Goal: Information Seeking & Learning: Learn about a topic

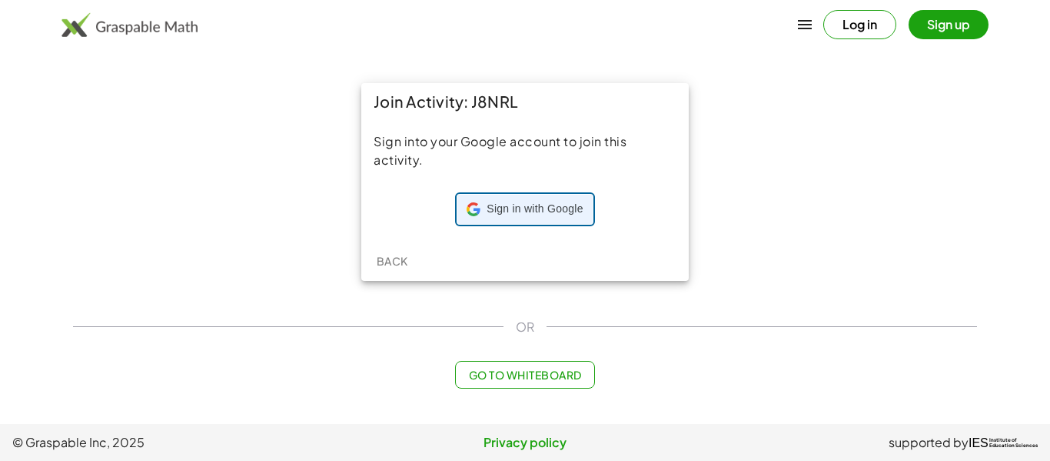
click at [491, 210] on span "Sign in with Google" at bounding box center [535, 208] width 96 height 15
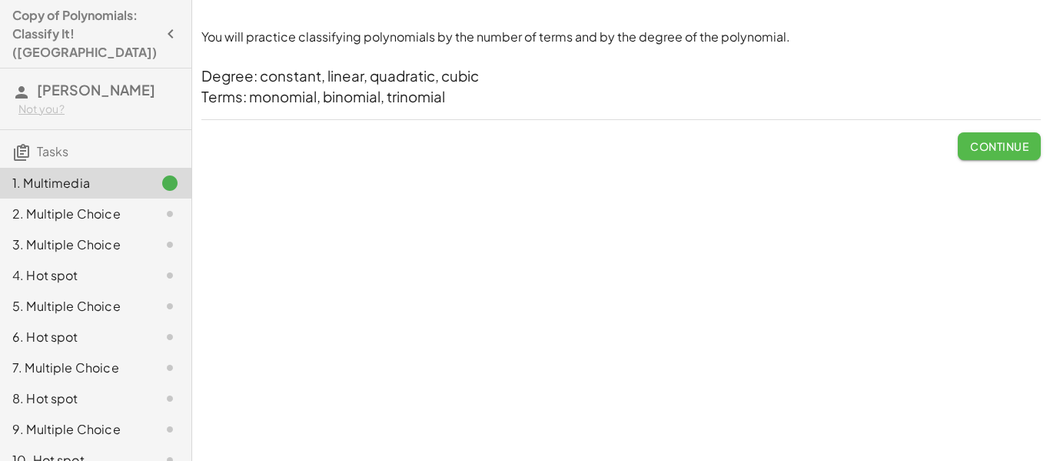
click at [1007, 141] on span "Continue" at bounding box center [999, 146] width 58 height 14
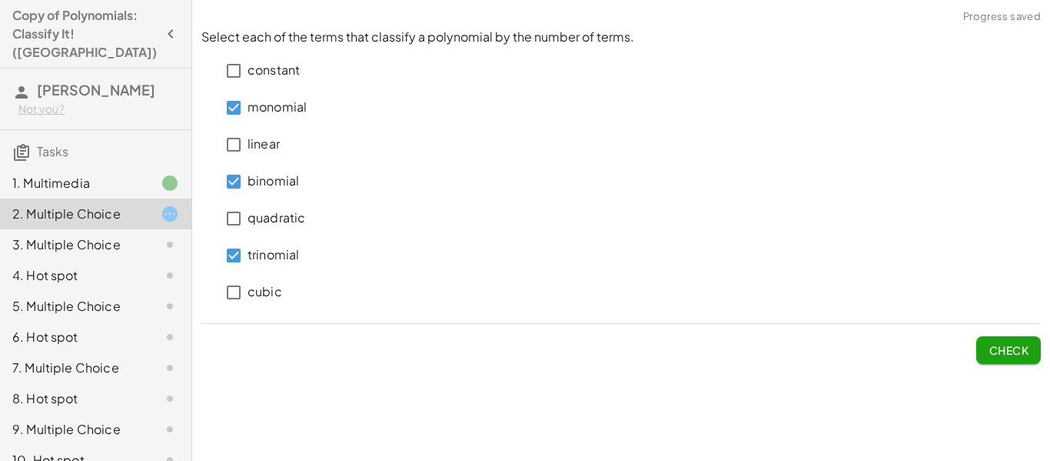
click at [1003, 358] on button "Check" at bounding box center [1009, 350] width 65 height 28
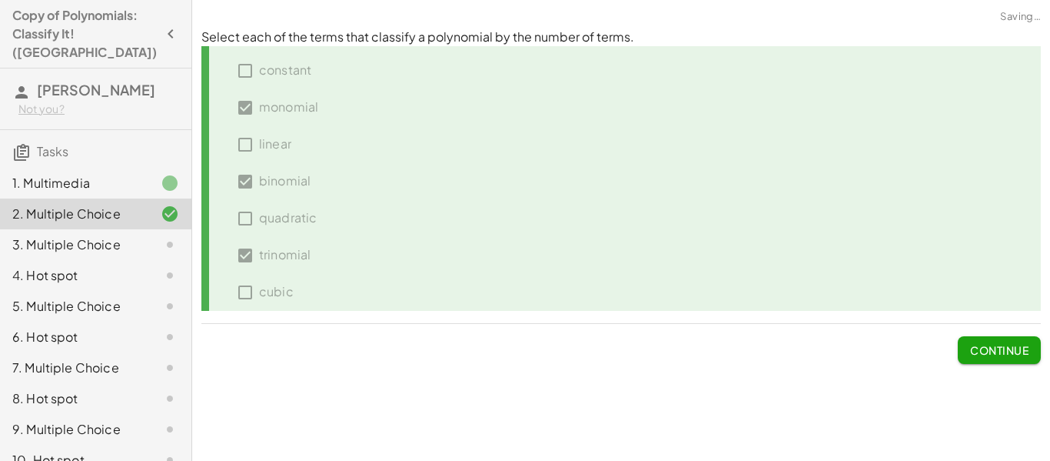
click at [996, 351] on span "Continue" at bounding box center [999, 350] width 58 height 14
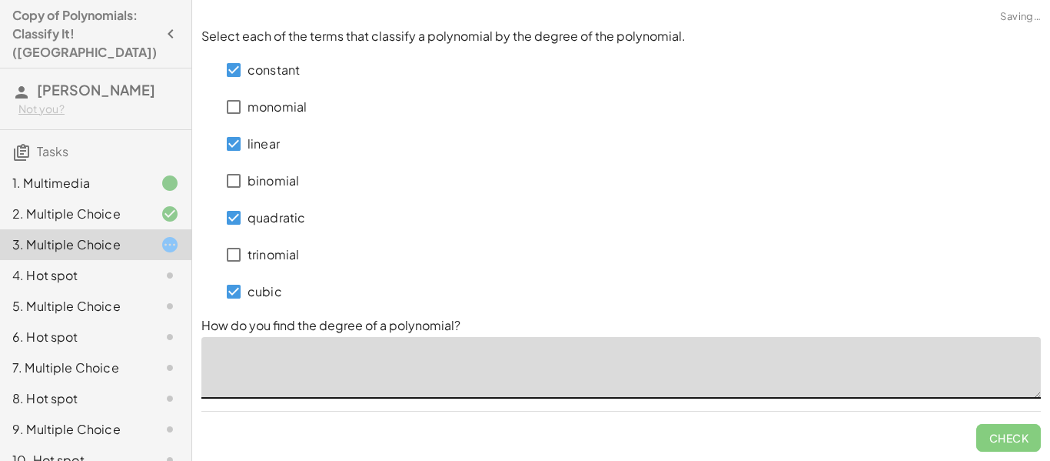
click at [278, 351] on textarea at bounding box center [621, 368] width 840 height 62
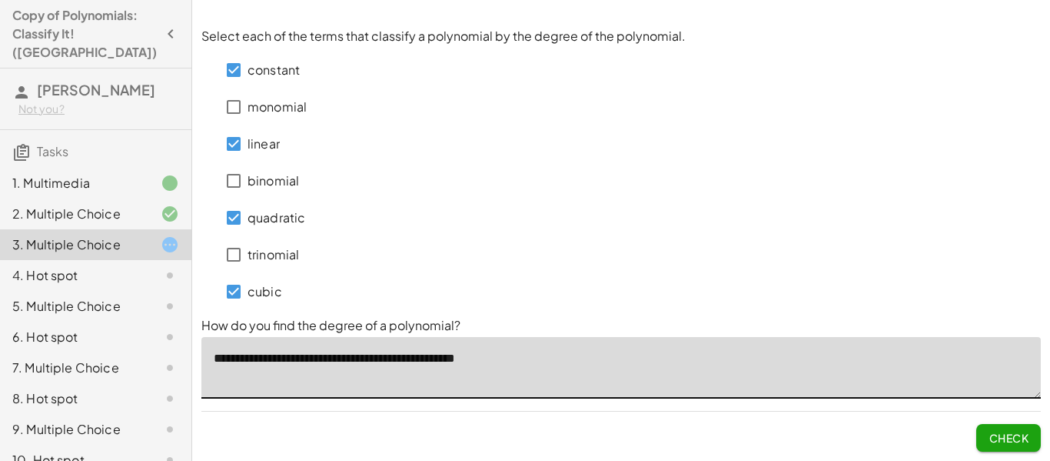
click at [476, 358] on textarea "**********" at bounding box center [621, 368] width 840 height 62
click at [479, 361] on textarea "**********" at bounding box center [621, 368] width 840 height 62
click at [576, 348] on textarea "**********" at bounding box center [621, 368] width 840 height 62
click at [524, 358] on textarea "**********" at bounding box center [621, 368] width 840 height 62
click at [521, 357] on textarea "**********" at bounding box center [621, 368] width 840 height 62
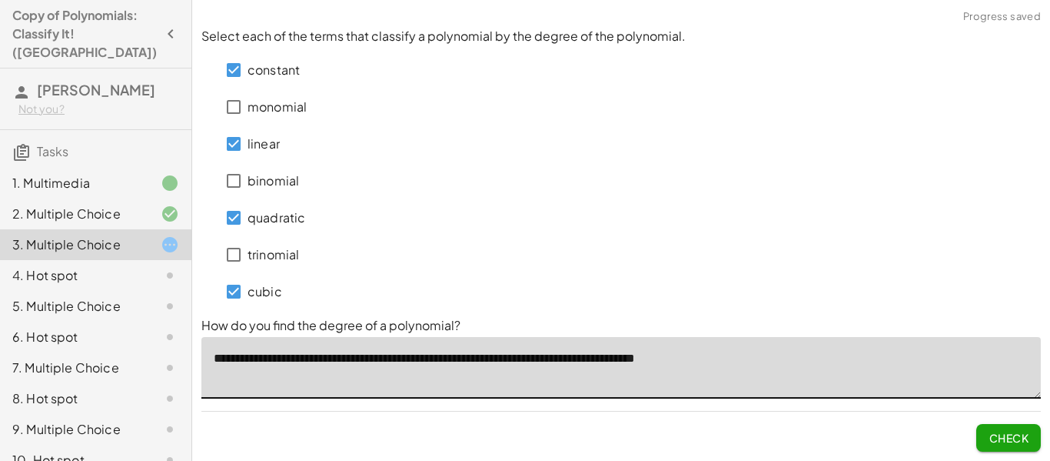
click at [751, 358] on textarea "**********" at bounding box center [621, 368] width 840 height 62
click at [705, 366] on textarea "**********" at bounding box center [621, 368] width 840 height 62
type textarea "**********"
click at [1023, 438] on span "Check" at bounding box center [1009, 438] width 40 height 14
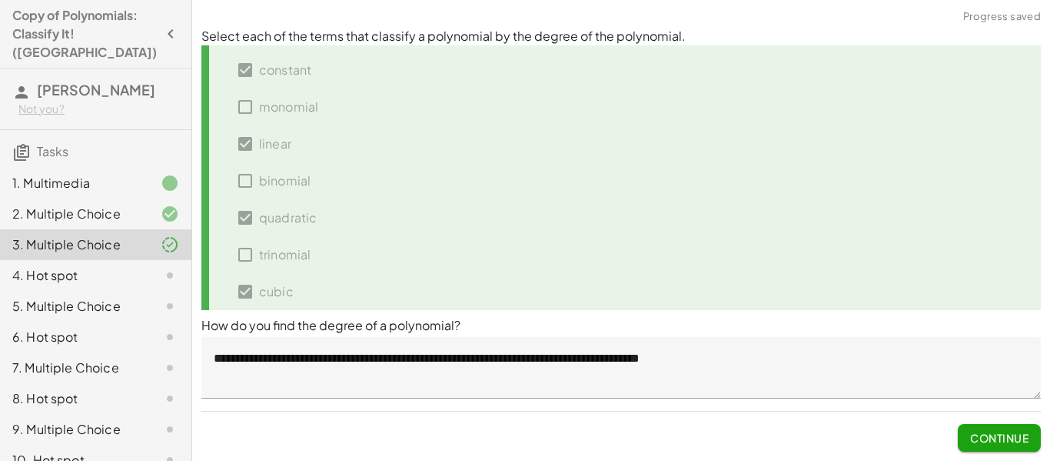
click at [1007, 434] on span "Continue" at bounding box center [999, 438] width 58 height 14
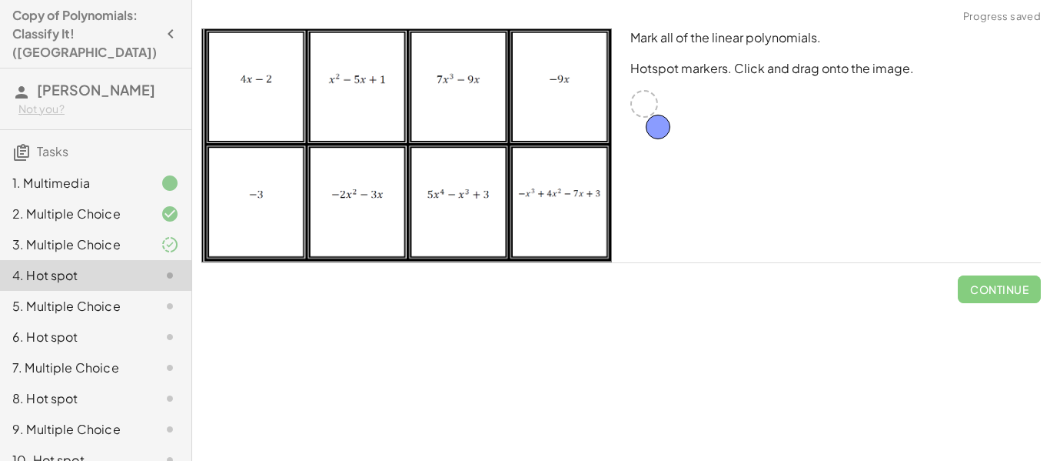
drag, startPoint x: 642, startPoint y: 111, endPoint x: 656, endPoint y: 135, distance: 26.9
drag, startPoint x: 641, startPoint y: 105, endPoint x: 703, endPoint y: 151, distance: 76.4
click at [703, 151] on div "Mark all of the linear polynomials. Hotspot markers. Click and drag onto the im…" at bounding box center [835, 145] width 429 height 252
click at [119, 235] on div "3. Multiple Choice" at bounding box center [74, 244] width 124 height 18
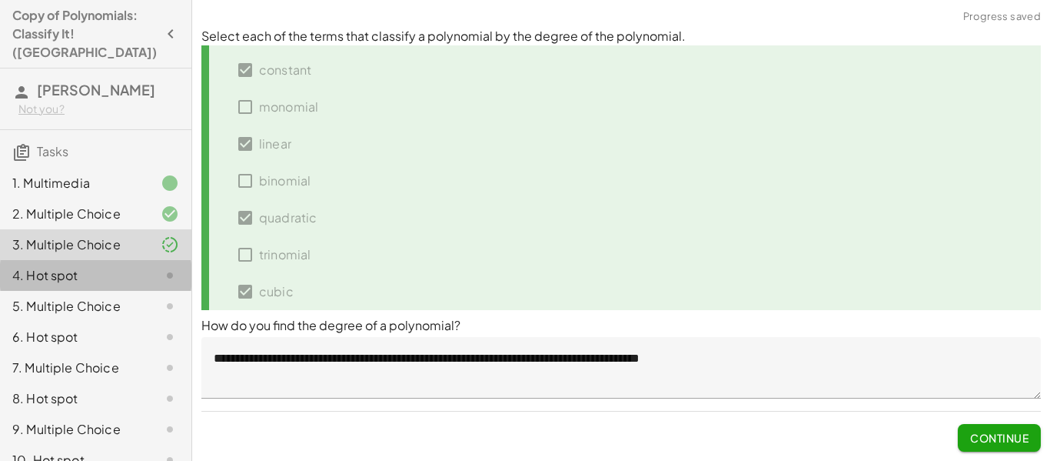
click at [127, 266] on div "4. Hot spot" at bounding box center [74, 275] width 124 height 18
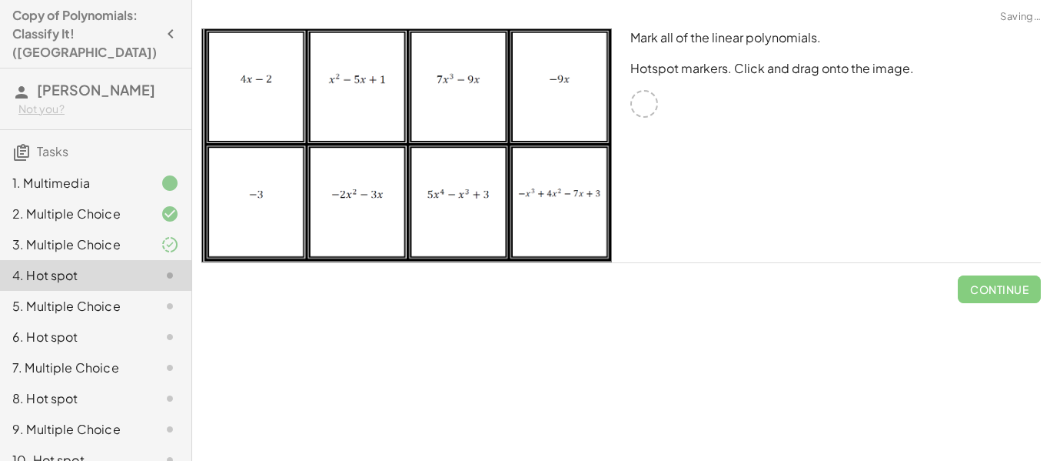
drag, startPoint x: 634, startPoint y: 109, endPoint x: 714, endPoint y: 105, distance: 80.1
click at [714, 105] on div "Mark all of the linear polynomials. Hotspot markers. Click and drag onto the im…" at bounding box center [835, 145] width 429 height 252
click at [570, 82] on img at bounding box center [406, 145] width 411 height 234
drag, startPoint x: 564, startPoint y: 90, endPoint x: 667, endPoint y: 105, distance: 104.1
click at [667, 105] on div "Mark all of the linear polynomials. Hotspot markers. Click and drag onto the im…" at bounding box center [621, 145] width 858 height 252
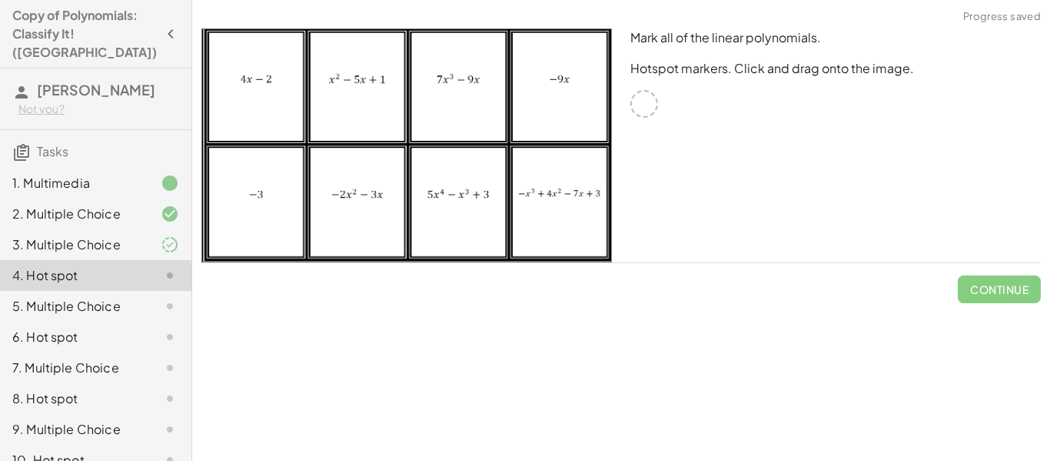
click at [637, 110] on div at bounding box center [645, 104] width 28 height 28
drag, startPoint x: 643, startPoint y: 109, endPoint x: 562, endPoint y: 98, distance: 81.5
drag, startPoint x: 654, startPoint y: 101, endPoint x: 279, endPoint y: 111, distance: 374.6
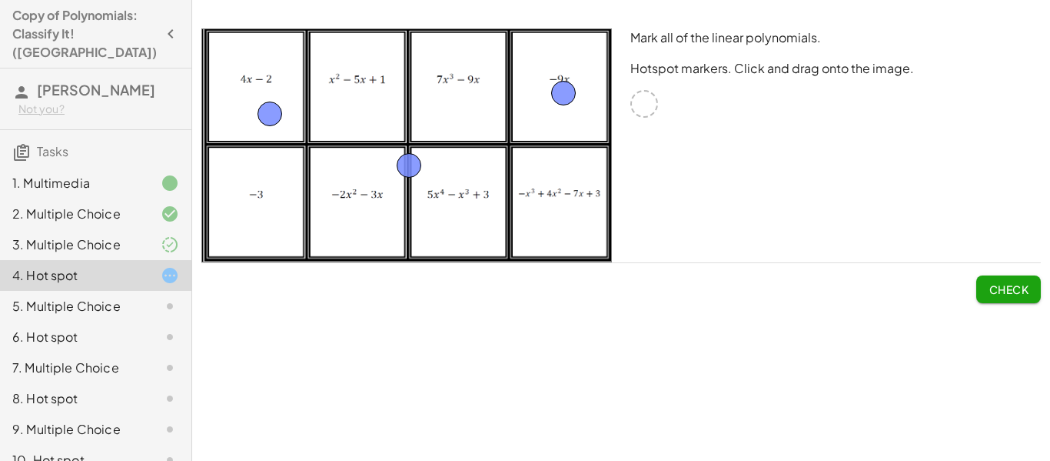
drag, startPoint x: 648, startPoint y: 102, endPoint x: 410, endPoint y: 161, distance: 245.6
drag, startPoint x: 411, startPoint y: 161, endPoint x: 667, endPoint y: 104, distance: 262.5
click at [667, 104] on div "Mark all of the linear polynomials. Hotspot markers. Click and drag onto the im…" at bounding box center [835, 145] width 429 height 252
drag, startPoint x: 651, startPoint y: 108, endPoint x: 557, endPoint y: 218, distance: 144.5
drag, startPoint x: 649, startPoint y: 104, endPoint x: 376, endPoint y: 112, distance: 273.1
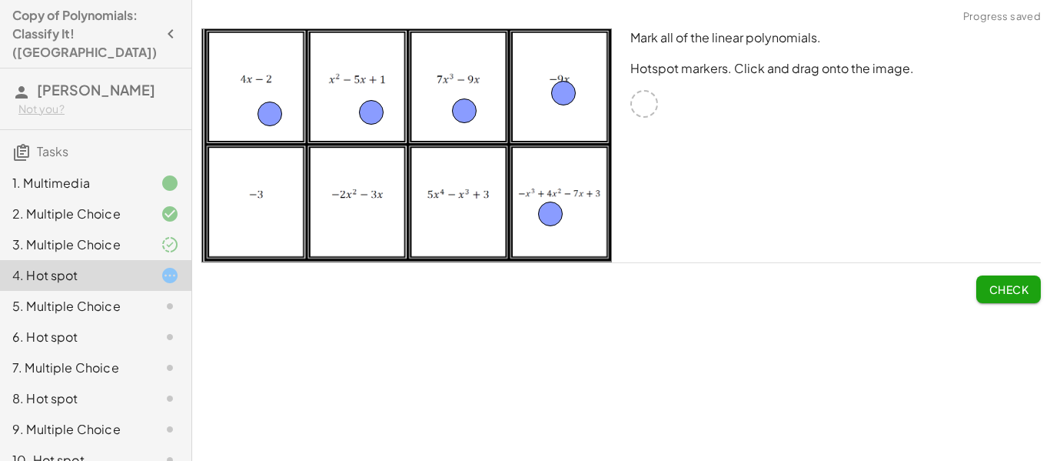
drag, startPoint x: 651, startPoint y: 104, endPoint x: 471, endPoint y: 110, distance: 180.8
drag, startPoint x: 641, startPoint y: 111, endPoint x: 345, endPoint y: 223, distance: 316.6
click at [1021, 286] on span "Check" at bounding box center [1009, 289] width 40 height 14
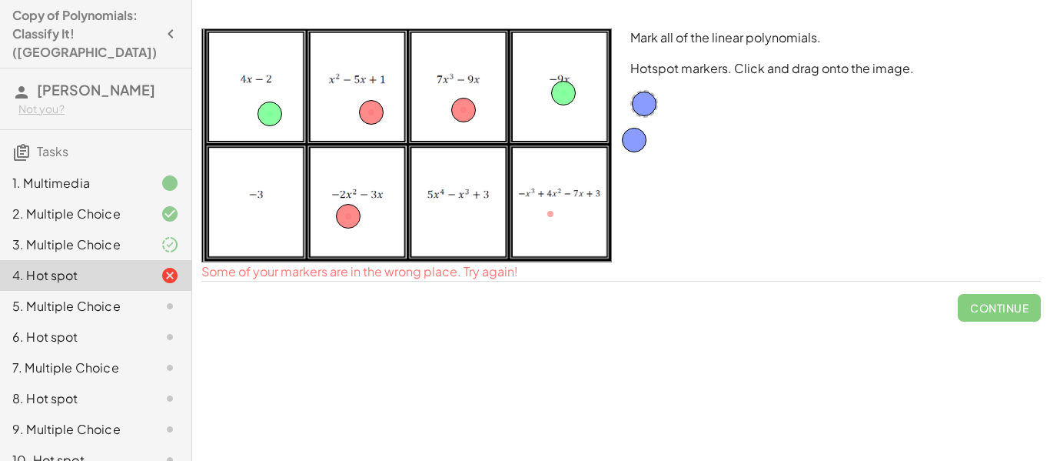
drag, startPoint x: 550, startPoint y: 203, endPoint x: 626, endPoint y: 122, distance: 111.0
drag, startPoint x: 372, startPoint y: 108, endPoint x: 707, endPoint y: 117, distance: 334.6
drag, startPoint x: 455, startPoint y: 115, endPoint x: 692, endPoint y: 88, distance: 238.4
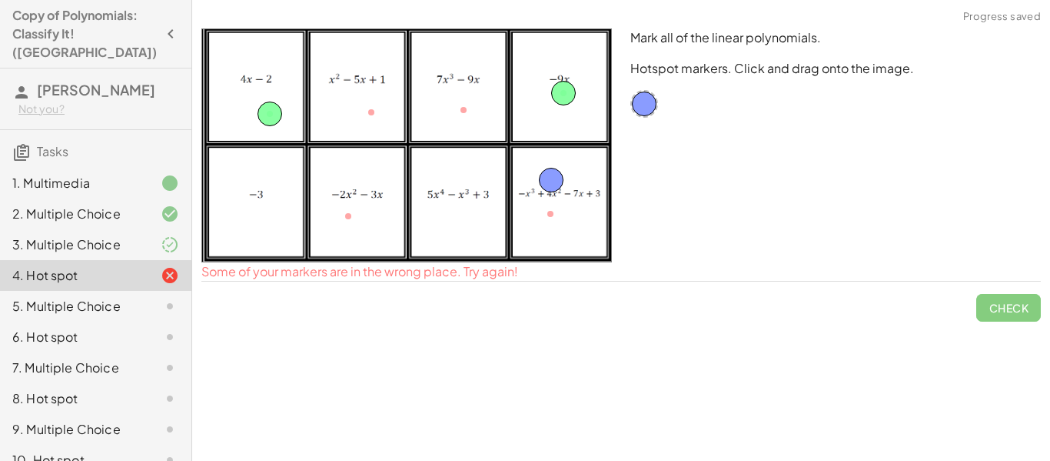
drag, startPoint x: 348, startPoint y: 212, endPoint x: 631, endPoint y: 155, distance: 288.6
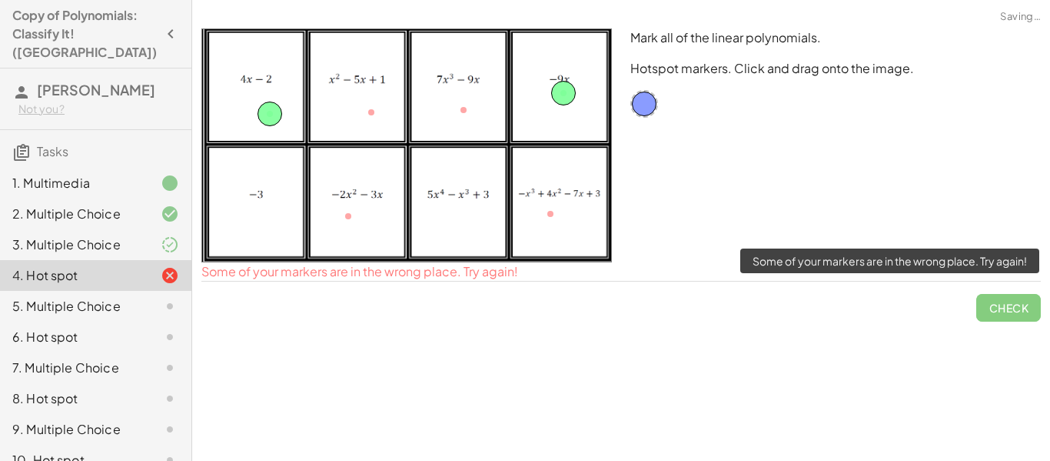
click at [1000, 306] on span "Check" at bounding box center [1009, 301] width 65 height 40
click at [1000, 311] on span "Check" at bounding box center [1009, 301] width 65 height 40
click at [1011, 310] on span "Check" at bounding box center [1009, 301] width 65 height 40
click at [1011, 311] on span "Check" at bounding box center [1009, 301] width 65 height 40
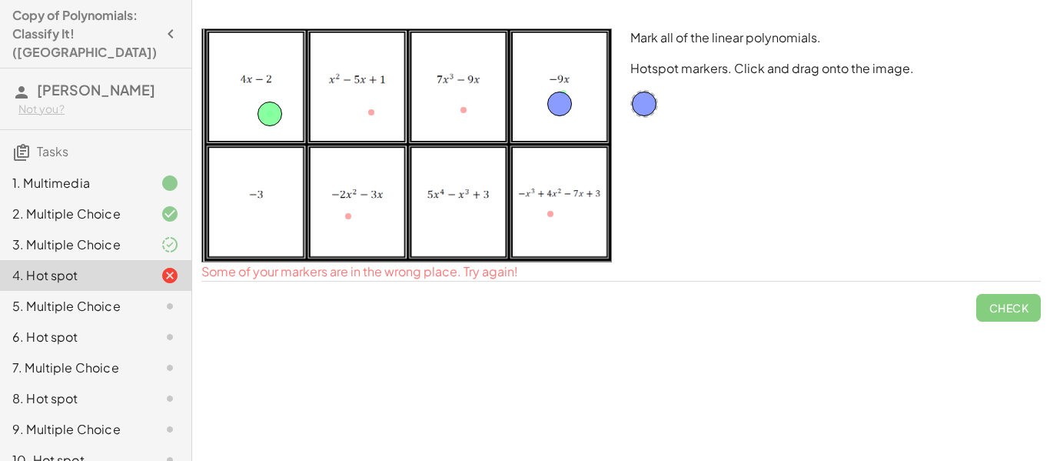
drag, startPoint x: 565, startPoint y: 92, endPoint x: 561, endPoint y: 103, distance: 11.4
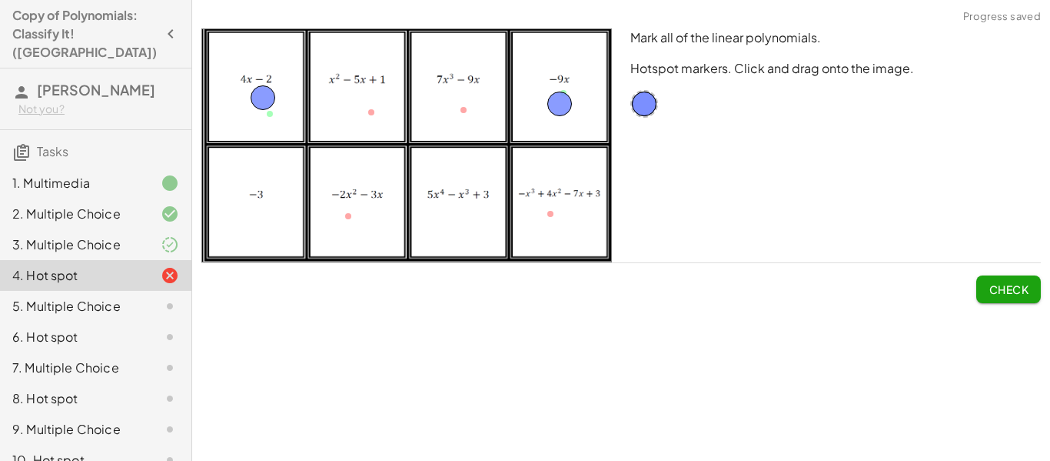
drag, startPoint x: 265, startPoint y: 114, endPoint x: 254, endPoint y: 95, distance: 21.8
click at [1001, 285] on span "Check" at bounding box center [1009, 289] width 40 height 14
click at [1002, 288] on span "Continue" at bounding box center [999, 289] width 58 height 14
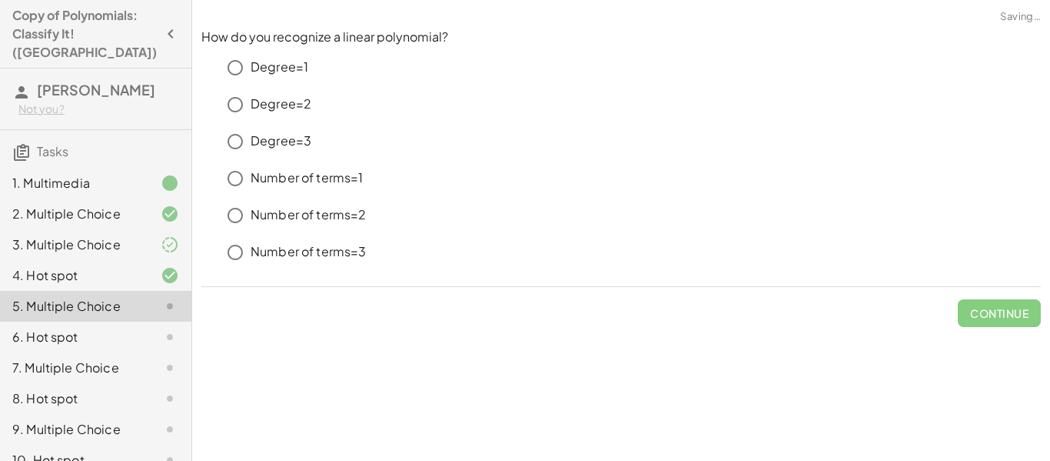
click at [163, 235] on icon at bounding box center [170, 244] width 18 height 18
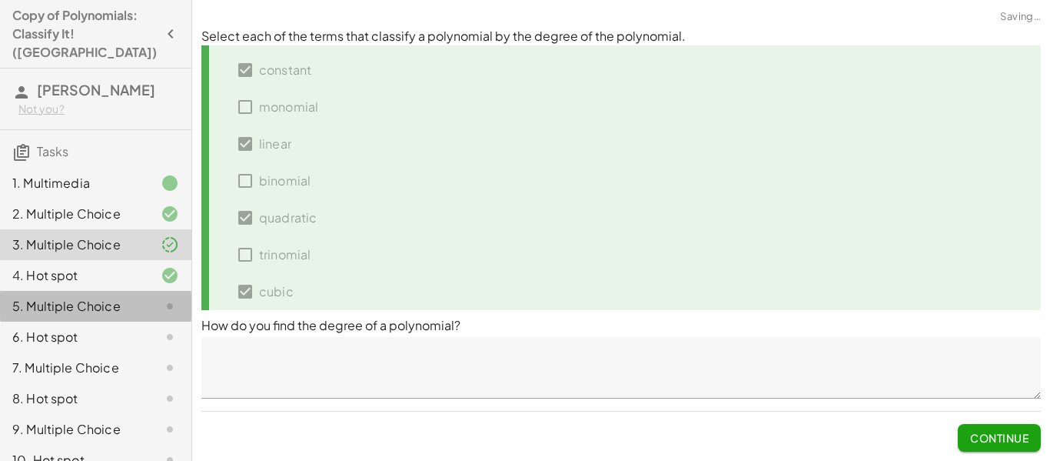
click at [161, 297] on icon at bounding box center [170, 306] width 18 height 18
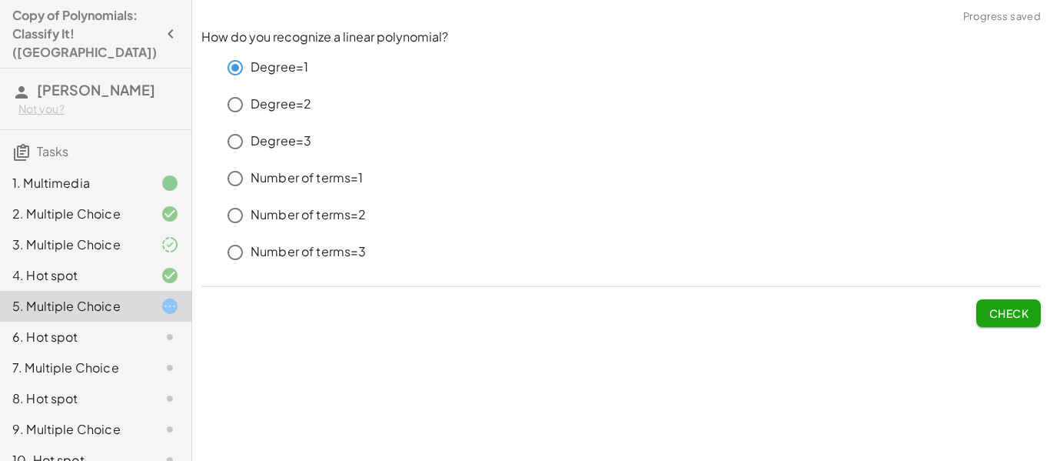
click at [1013, 324] on button "Check" at bounding box center [1009, 313] width 65 height 28
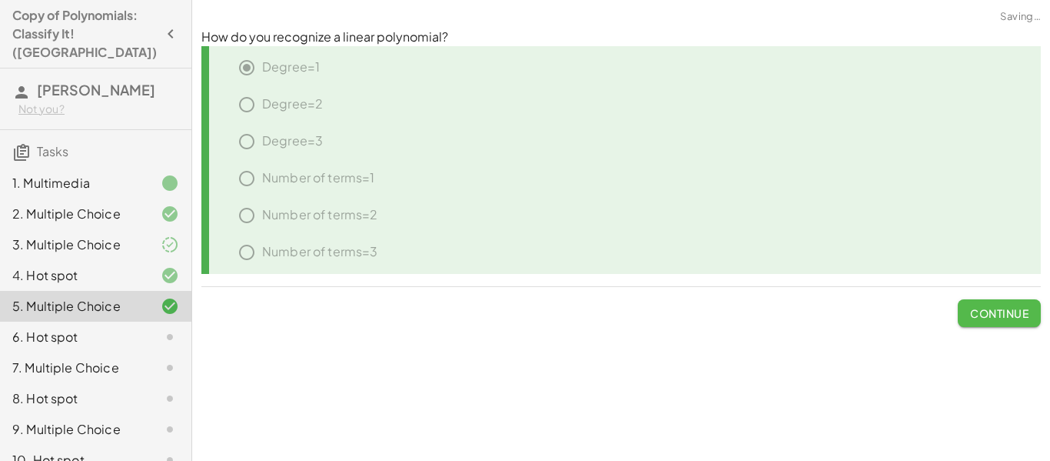
click at [1009, 324] on button "Continue" at bounding box center [999, 313] width 83 height 28
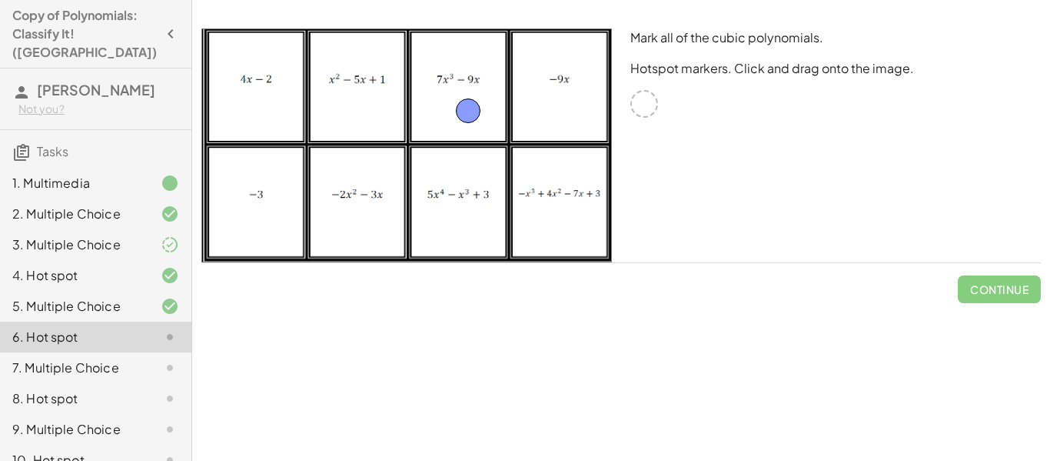
drag, startPoint x: 647, startPoint y: 102, endPoint x: 468, endPoint y: 104, distance: 179.9
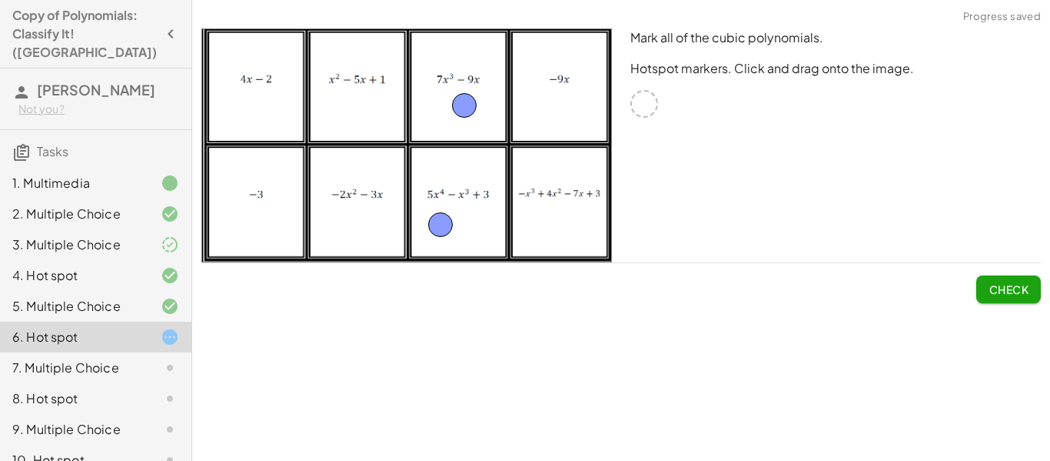
drag, startPoint x: 643, startPoint y: 111, endPoint x: 436, endPoint y: 228, distance: 237.6
drag, startPoint x: 635, startPoint y: 108, endPoint x: 534, endPoint y: 241, distance: 166.9
click at [993, 292] on span "Check" at bounding box center [1009, 289] width 40 height 14
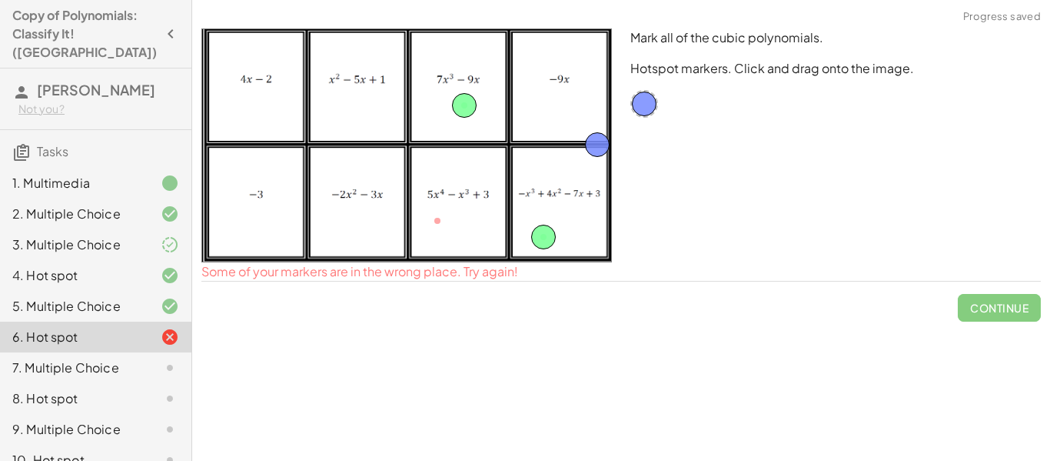
drag, startPoint x: 438, startPoint y: 223, endPoint x: 643, endPoint y: 132, distance: 223.8
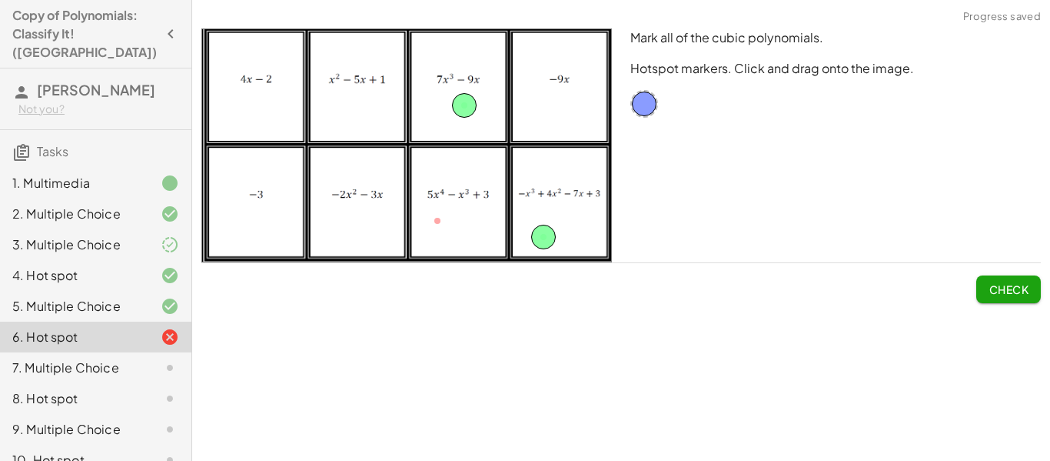
click at [989, 300] on button "Check" at bounding box center [1009, 289] width 65 height 28
click at [989, 300] on button "Continue" at bounding box center [999, 289] width 83 height 28
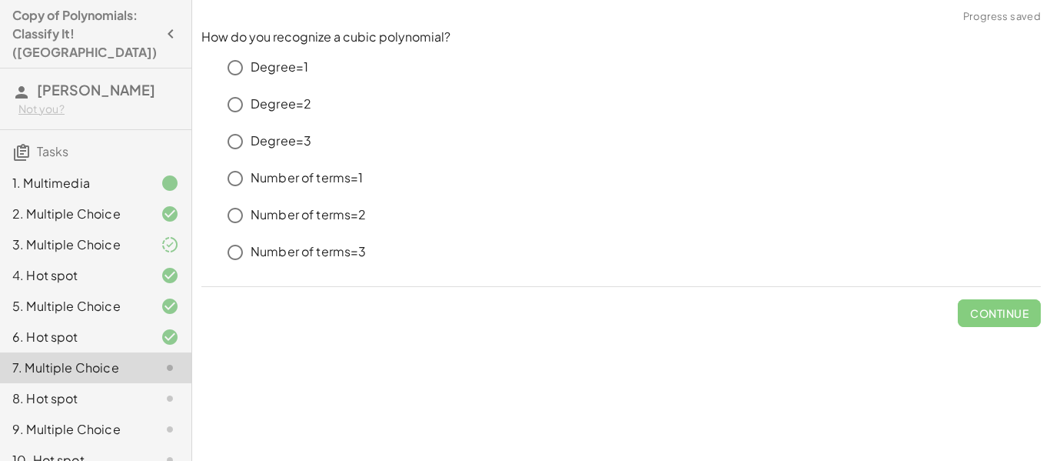
click at [281, 141] on p "Degree=3" at bounding box center [281, 141] width 61 height 18
click at [1009, 315] on span "Check" at bounding box center [1009, 313] width 40 height 14
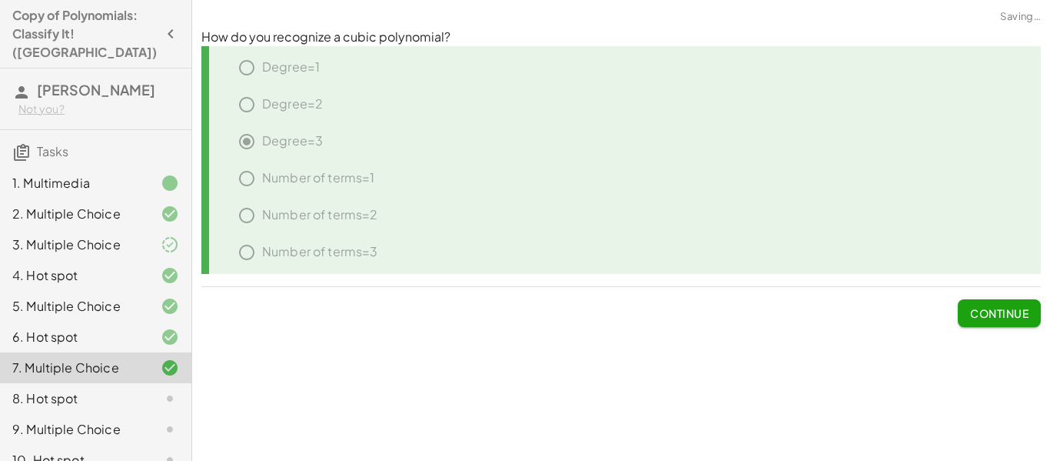
click at [1009, 315] on span "Continue" at bounding box center [999, 313] width 58 height 14
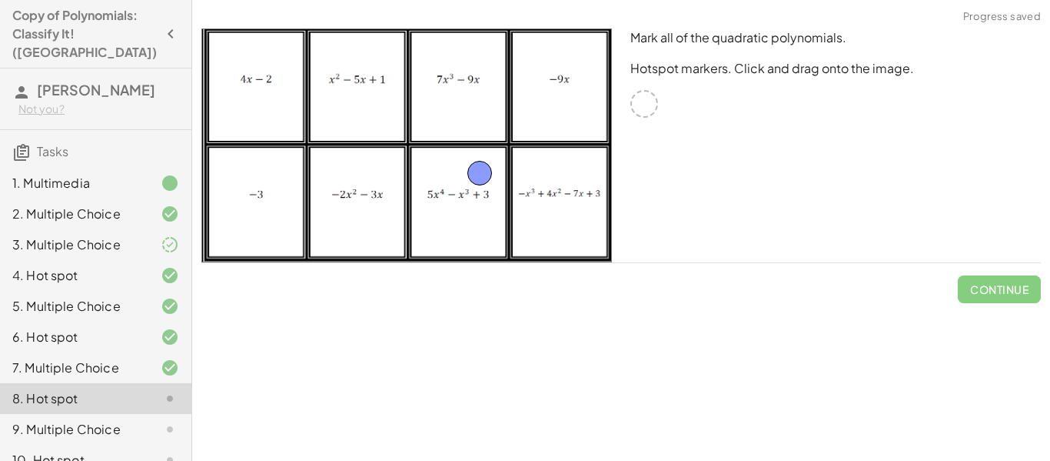
drag, startPoint x: 646, startPoint y: 106, endPoint x: 481, endPoint y: 175, distance: 178.5
click at [1020, 289] on span "Check" at bounding box center [1009, 289] width 40 height 14
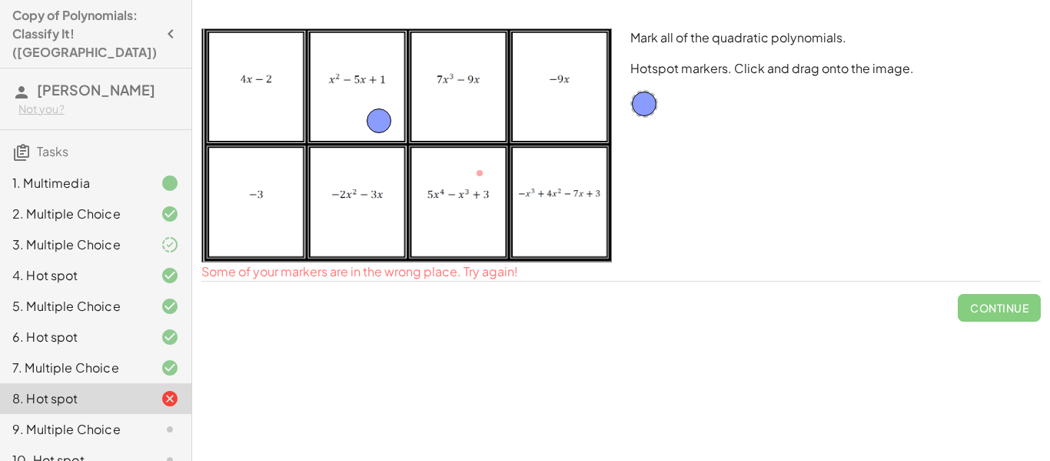
drag, startPoint x: 484, startPoint y: 167, endPoint x: 384, endPoint y: 114, distance: 113.2
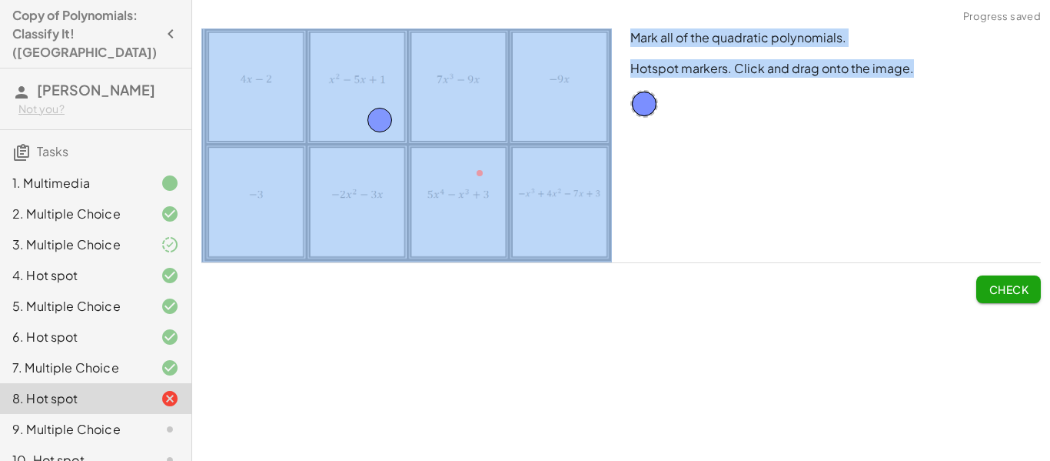
drag, startPoint x: 656, startPoint y: 108, endPoint x: 364, endPoint y: 211, distance: 309.4
click at [364, 211] on div "Mark all of the quadratic polynomials. Hotspot markers. Click and drag onto the…" at bounding box center [621, 145] width 858 height 252
click at [712, 153] on div "Mark all of the quadratic polynomials. Hotspot markers. Click and drag onto the…" at bounding box center [835, 145] width 429 height 252
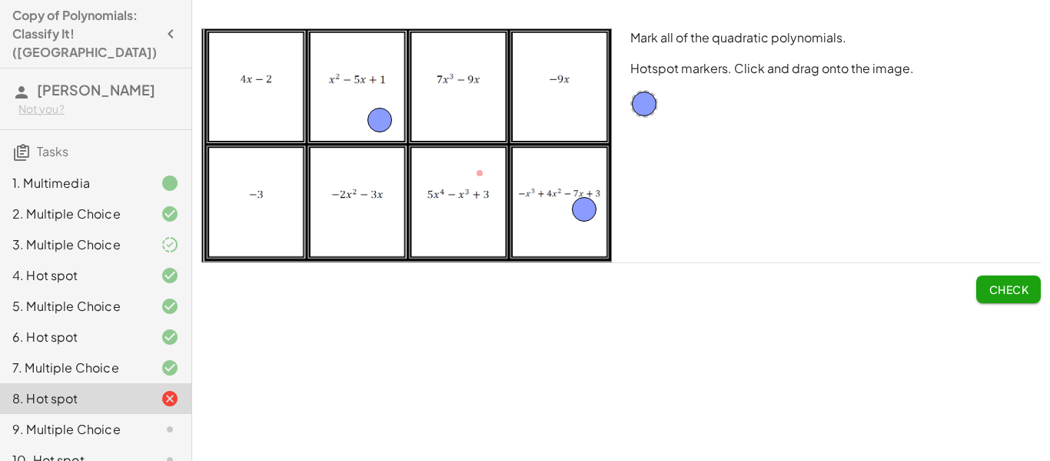
drag, startPoint x: 644, startPoint y: 105, endPoint x: 580, endPoint y: 210, distance: 123.6
drag, startPoint x: 651, startPoint y: 102, endPoint x: 375, endPoint y: 188, distance: 288.9
click at [985, 292] on button "Check" at bounding box center [1009, 289] width 65 height 28
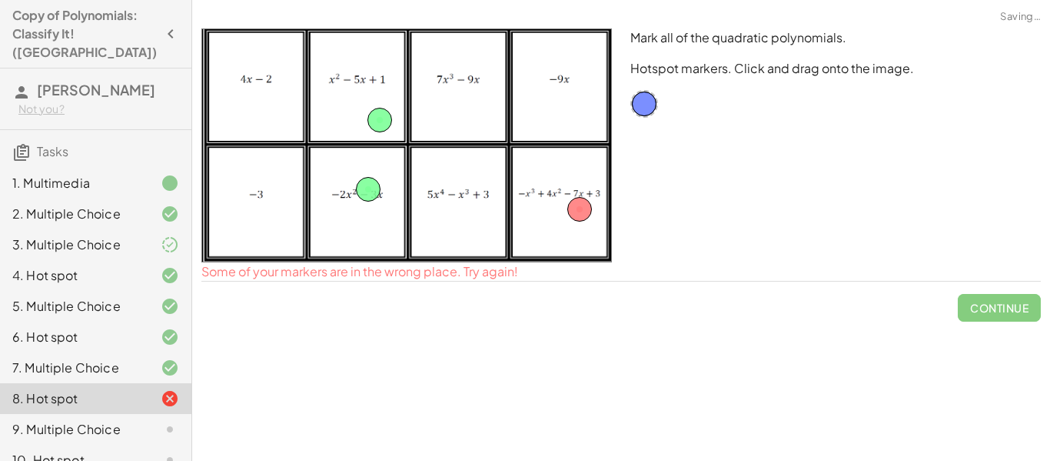
drag, startPoint x: 583, startPoint y: 221, endPoint x: 644, endPoint y: 115, distance: 122.7
click at [644, 115] on div "Mark all of the quadratic polynomials. Hotspot markers. Click and drag onto the…" at bounding box center [621, 145] width 858 height 252
drag, startPoint x: 575, startPoint y: 215, endPoint x: 617, endPoint y: 110, distance: 113.2
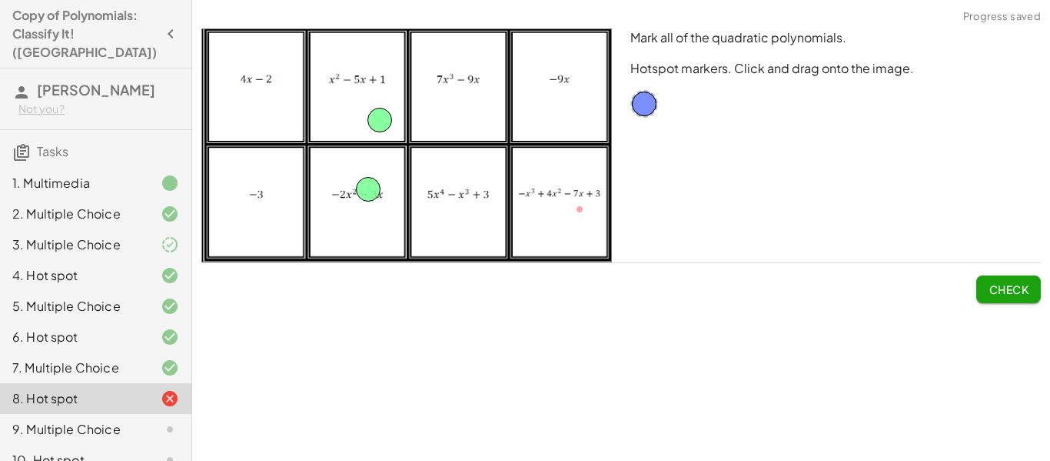
click at [1012, 304] on div "Mark all of the quadratic polynomials. Hotspot markers. Click and drag onto the…" at bounding box center [621, 165] width 858 height 293
click at [1009, 301] on button "Check" at bounding box center [1009, 289] width 65 height 28
click at [1007, 301] on button "Continue" at bounding box center [999, 289] width 83 height 28
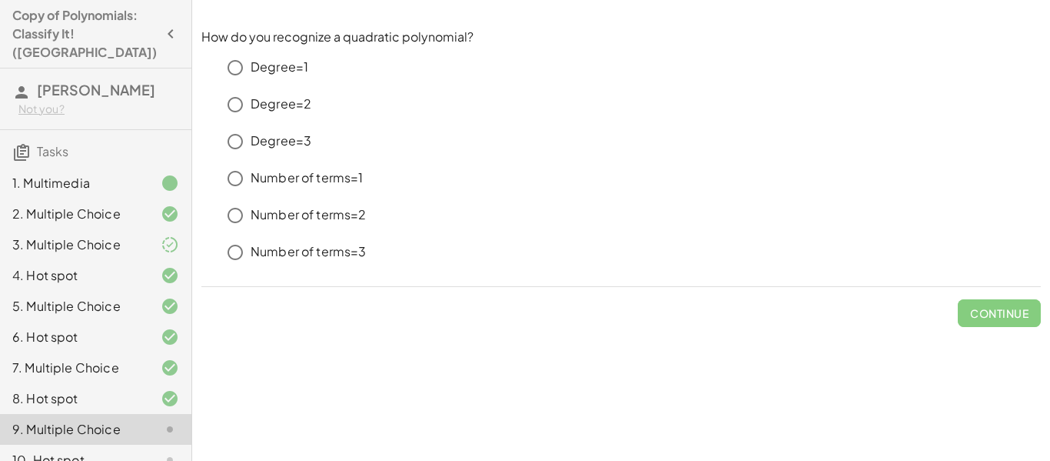
click at [285, 106] on p "Degree=2" at bounding box center [281, 104] width 61 height 18
click at [1002, 311] on span "Check" at bounding box center [1009, 313] width 40 height 14
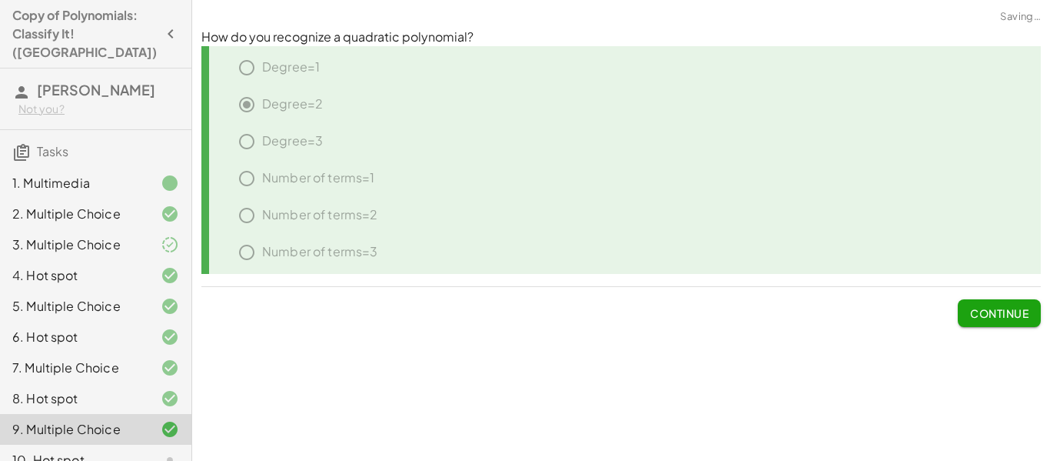
click at [1002, 311] on span "Continue" at bounding box center [999, 313] width 58 height 14
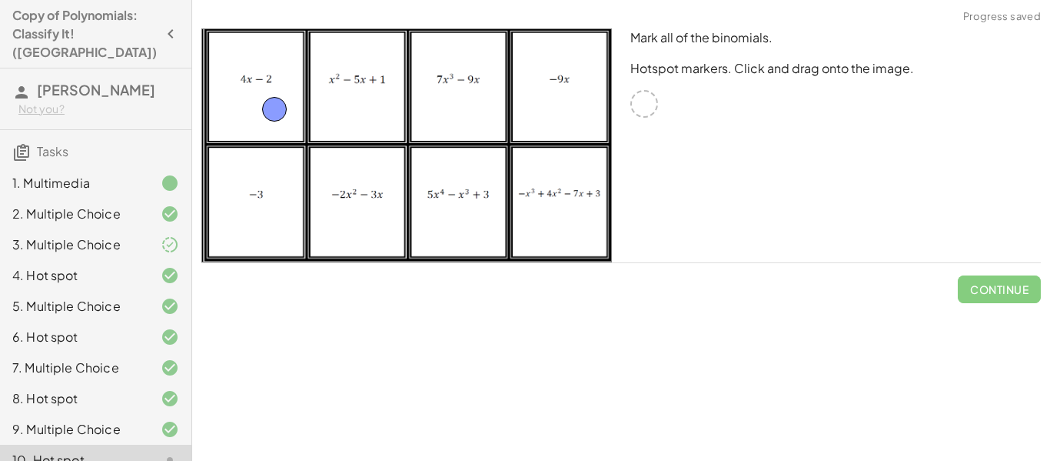
drag, startPoint x: 656, startPoint y: 105, endPoint x: 267, endPoint y: 101, distance: 389.1
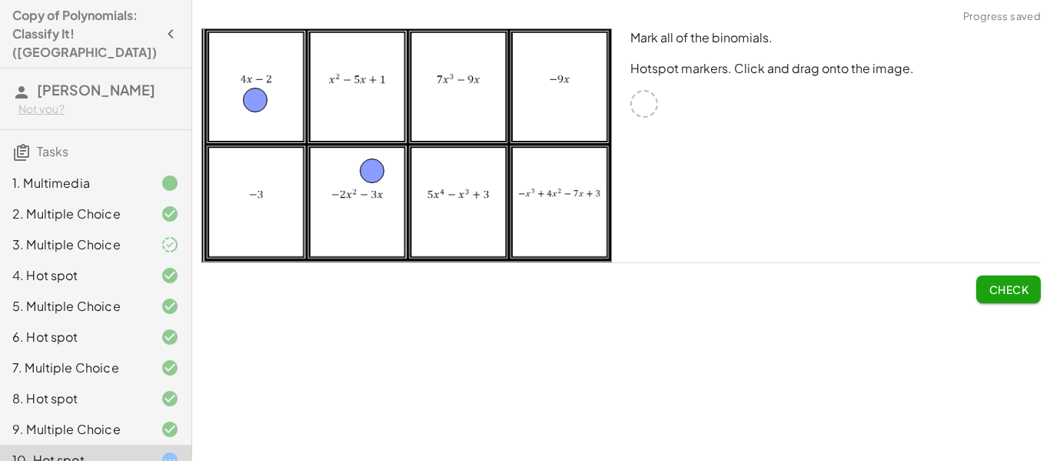
drag, startPoint x: 655, startPoint y: 98, endPoint x: 382, endPoint y: 171, distance: 282.4
drag, startPoint x: 652, startPoint y: 104, endPoint x: 474, endPoint y: 117, distance: 178.9
click at [997, 281] on button "Check" at bounding box center [1009, 289] width 65 height 28
click at [1003, 285] on span "Continue" at bounding box center [999, 289] width 58 height 14
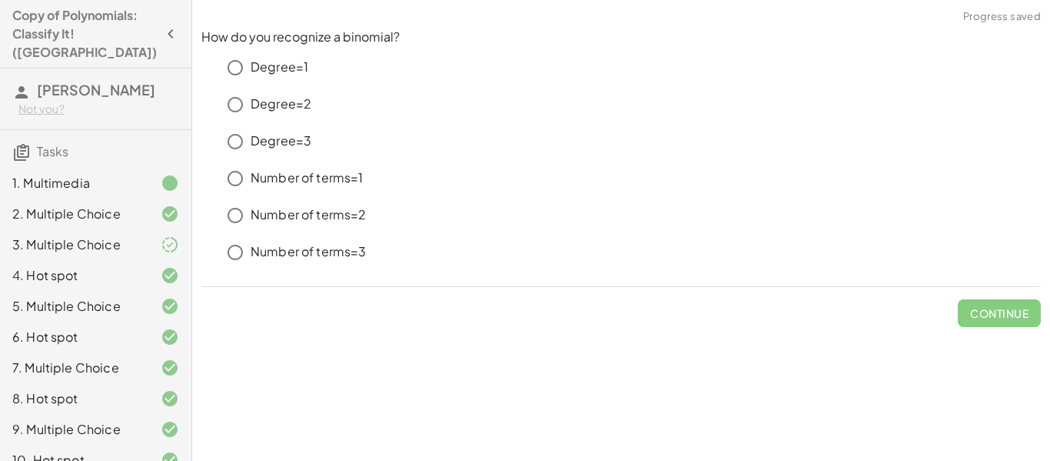
click at [336, 218] on p "Number of terms=2" at bounding box center [309, 215] width 116 height 18
click at [1010, 321] on button "Check" at bounding box center [1009, 313] width 65 height 28
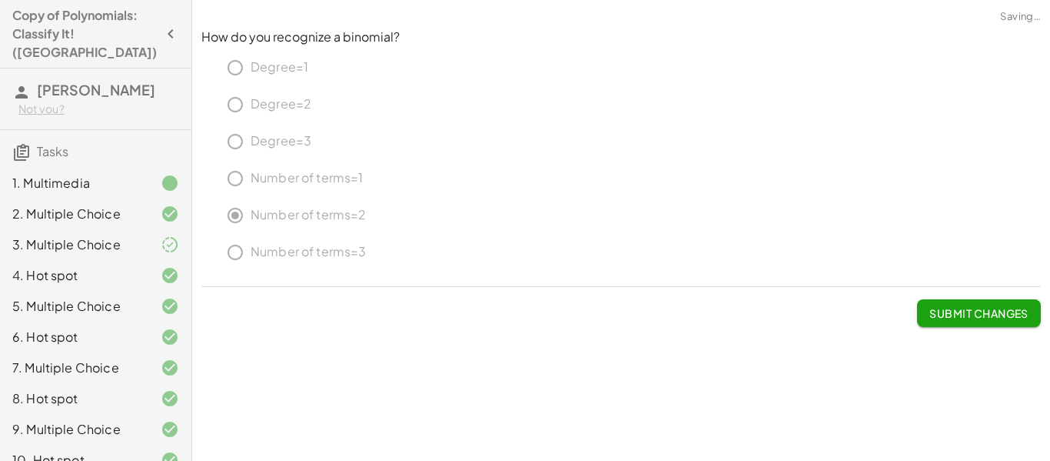
click at [1010, 321] on button "Submit Changes" at bounding box center [979, 313] width 124 height 28
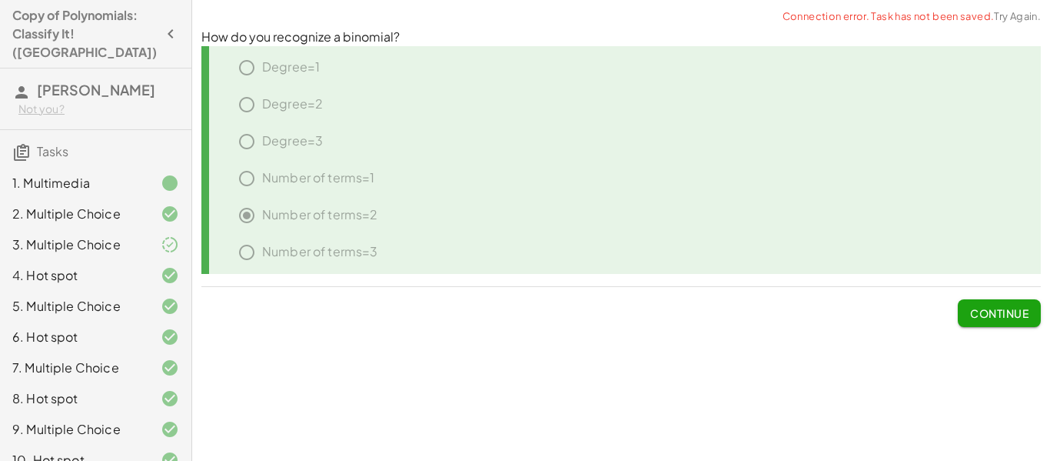
click at [998, 315] on span "Continue" at bounding box center [999, 313] width 58 height 14
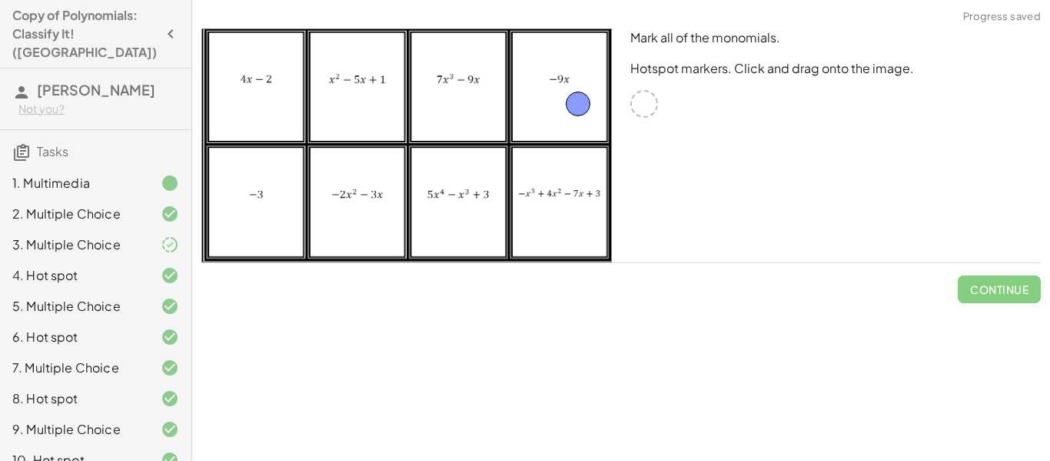
drag, startPoint x: 644, startPoint y: 111, endPoint x: 544, endPoint y: 108, distance: 100.0
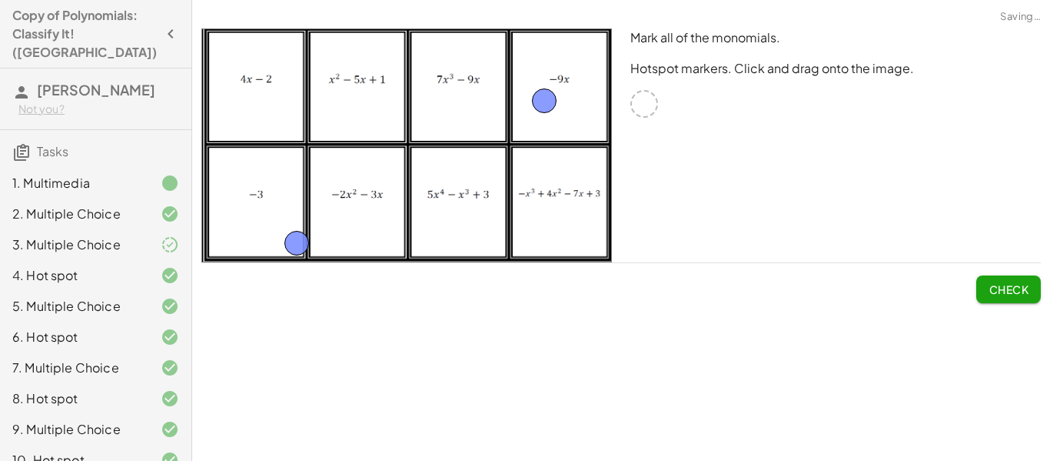
drag, startPoint x: 646, startPoint y: 111, endPoint x: 289, endPoint y: 245, distance: 381.0
click at [1009, 285] on span "Check" at bounding box center [1009, 289] width 40 height 14
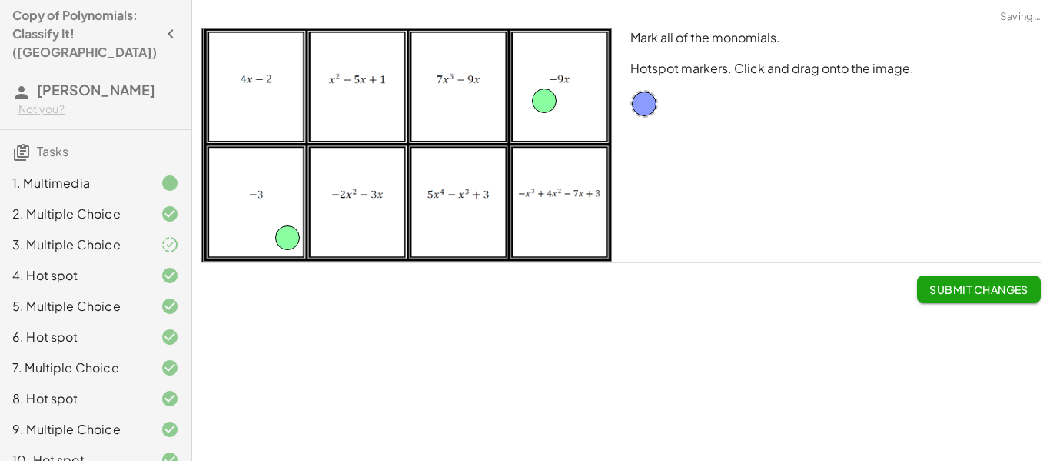
click at [1009, 285] on span "Submit Changes" at bounding box center [979, 289] width 99 height 14
click at [1003, 291] on span "Continue" at bounding box center [999, 289] width 58 height 14
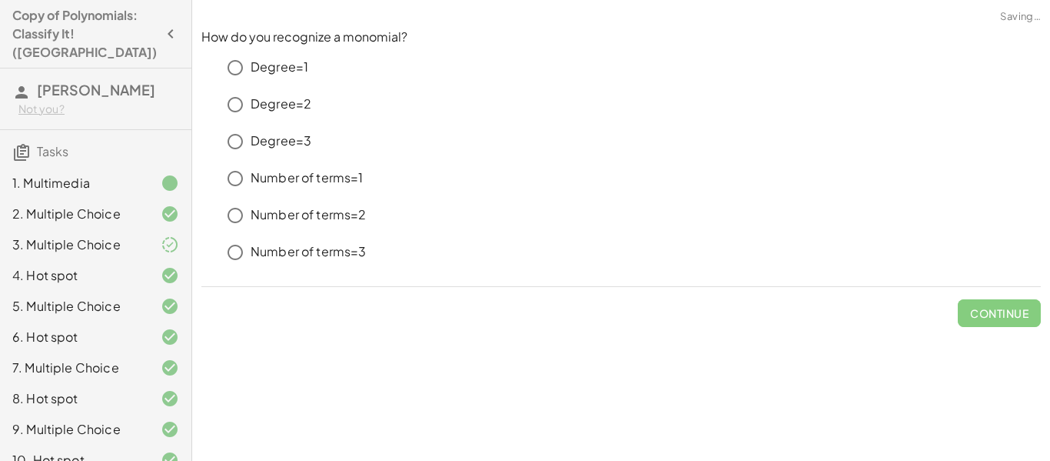
click at [347, 182] on p "Number of terms=1" at bounding box center [307, 178] width 113 height 18
click at [1000, 312] on span "Check" at bounding box center [1009, 313] width 40 height 14
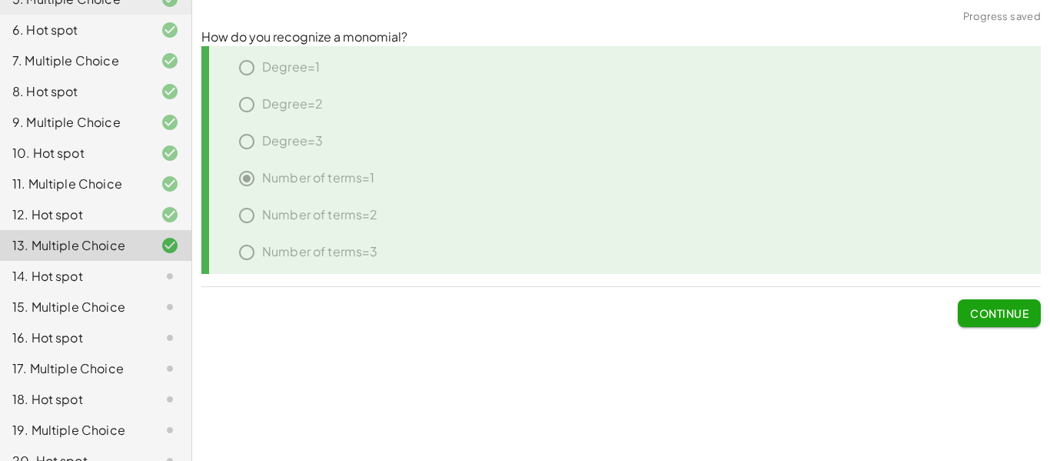
scroll to position [308, 0]
click at [983, 310] on span "Continue" at bounding box center [999, 313] width 58 height 14
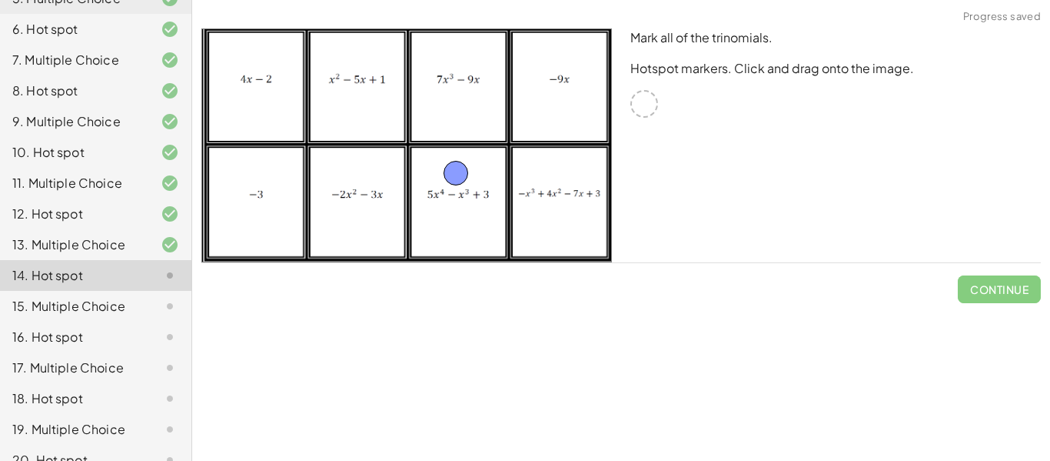
drag, startPoint x: 639, startPoint y: 106, endPoint x: 441, endPoint y: 168, distance: 207.0
drag, startPoint x: 652, startPoint y: 107, endPoint x: 381, endPoint y: 110, distance: 270.7
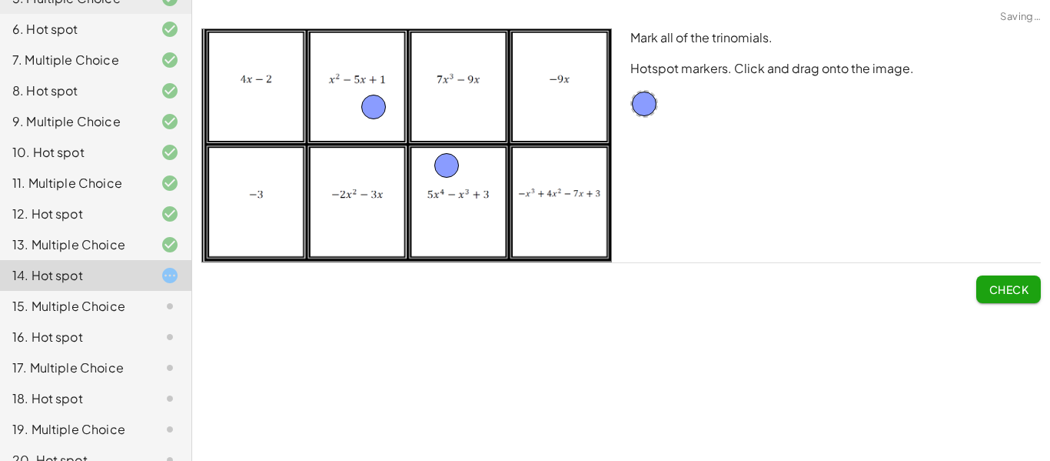
click at [989, 285] on span "Check" at bounding box center [1009, 289] width 40 height 14
click at [987, 285] on span "Continue" at bounding box center [999, 289] width 58 height 14
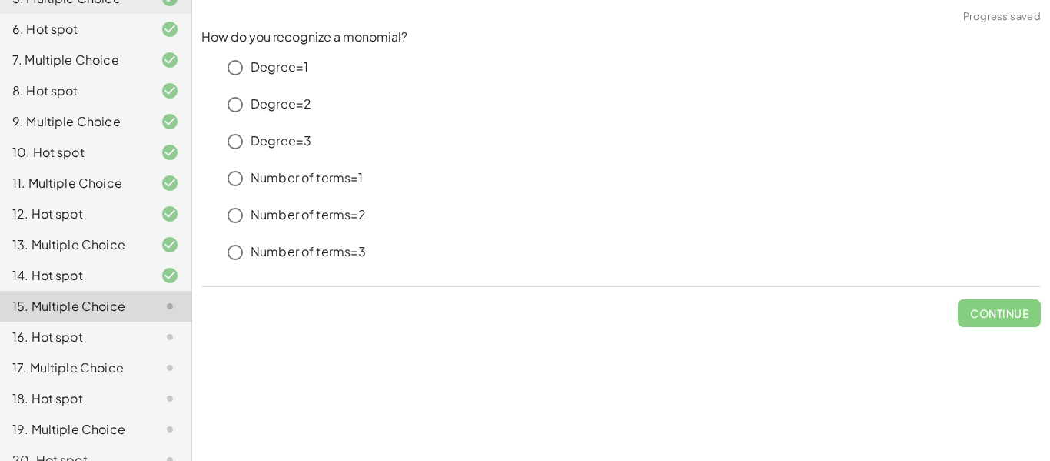
click at [233, 233] on div "Number of terms=2" at bounding box center [621, 218] width 840 height 37
click at [993, 310] on span "Check" at bounding box center [1009, 313] width 40 height 14
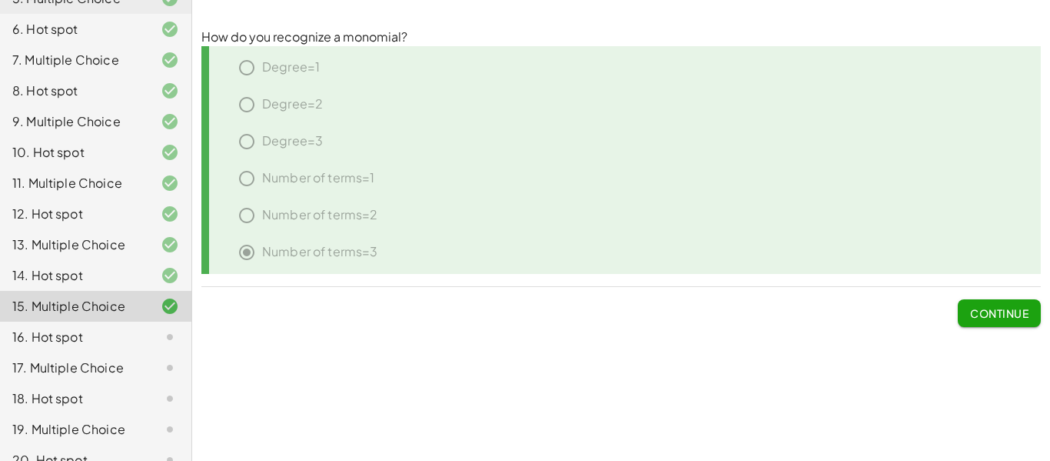
click at [1009, 321] on button "Continue" at bounding box center [999, 313] width 83 height 28
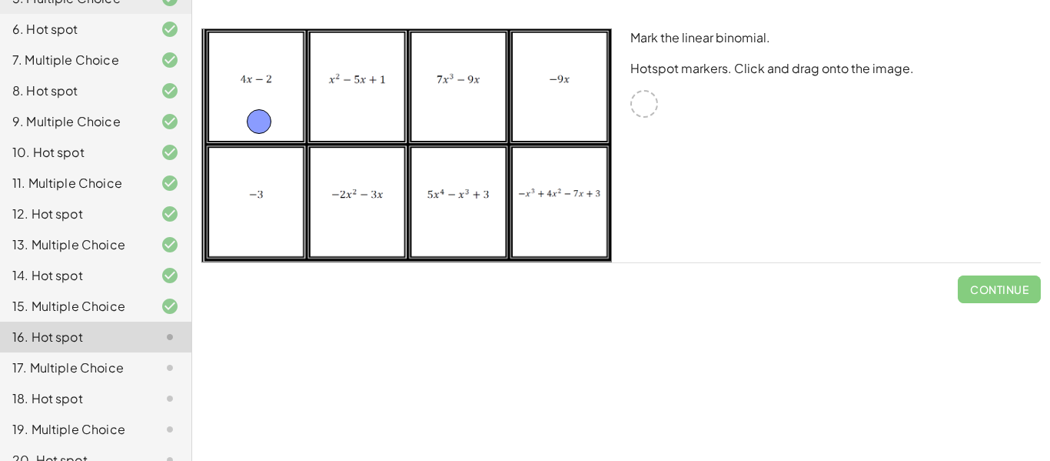
drag, startPoint x: 647, startPoint y: 108, endPoint x: 262, endPoint y: 126, distance: 385.6
click at [1003, 283] on span "Check" at bounding box center [1009, 289] width 40 height 14
click at [1008, 290] on span "Continue" at bounding box center [999, 289] width 58 height 14
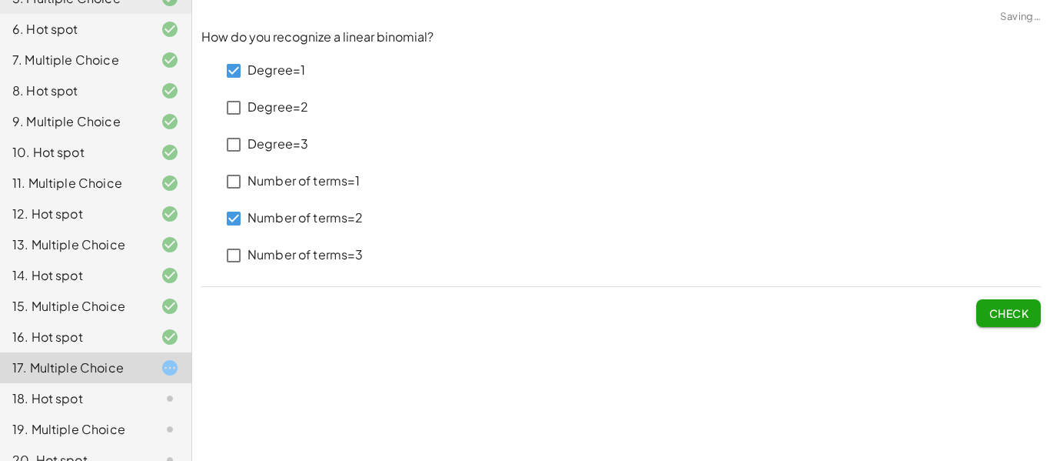
click at [982, 322] on button "Check" at bounding box center [1009, 313] width 65 height 28
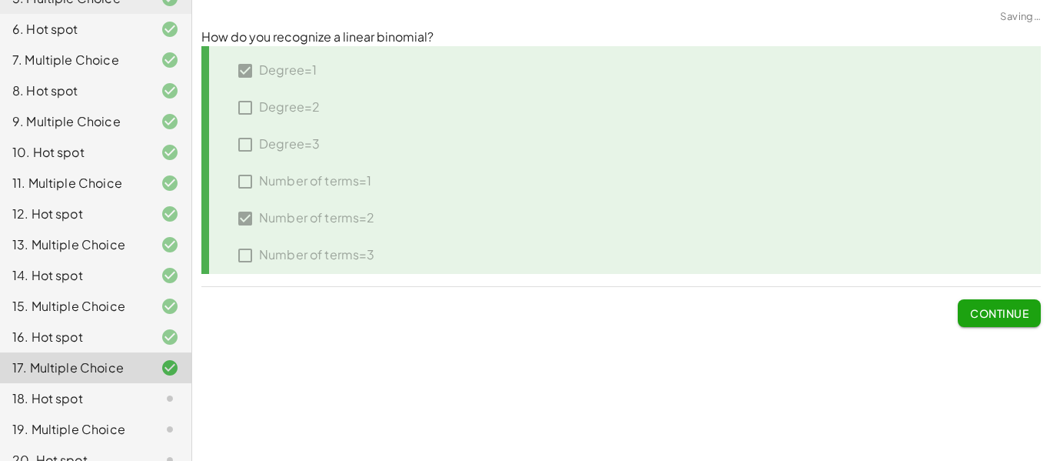
click at [984, 324] on button "Continue" at bounding box center [999, 313] width 83 height 28
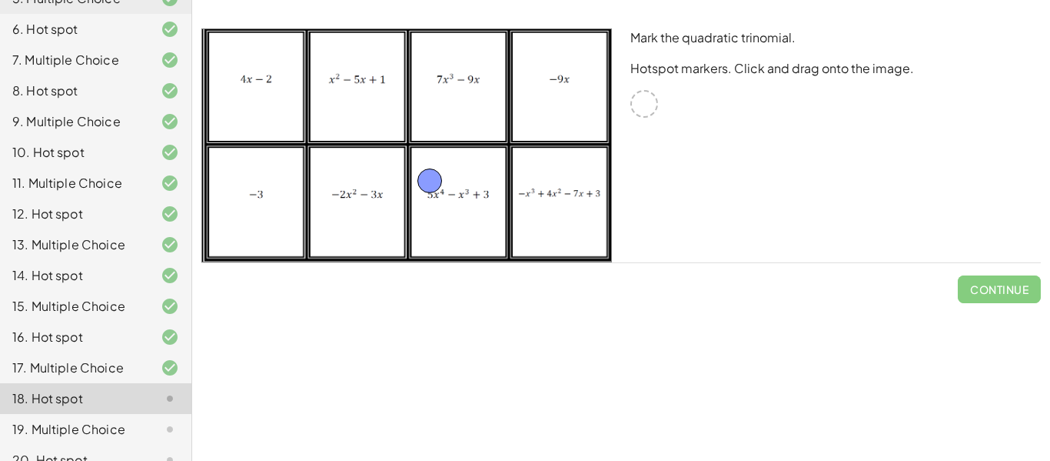
drag, startPoint x: 652, startPoint y: 104, endPoint x: 437, endPoint y: 180, distance: 228.4
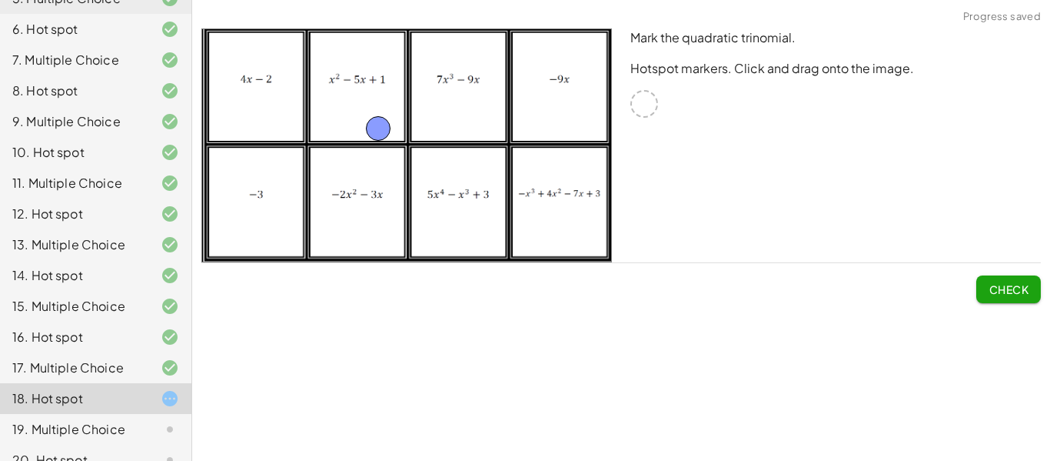
drag, startPoint x: 438, startPoint y: 179, endPoint x: 381, endPoint y: 121, distance: 81.6
click at [1022, 289] on span "Check" at bounding box center [1009, 289] width 40 height 14
click at [1022, 289] on span "Continue" at bounding box center [999, 289] width 58 height 14
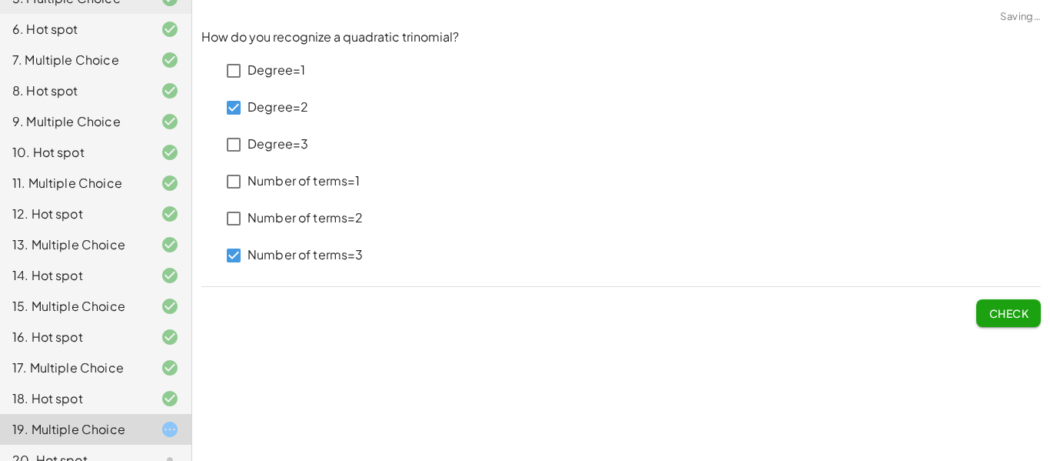
click at [993, 313] on span "Check" at bounding box center [1009, 313] width 40 height 14
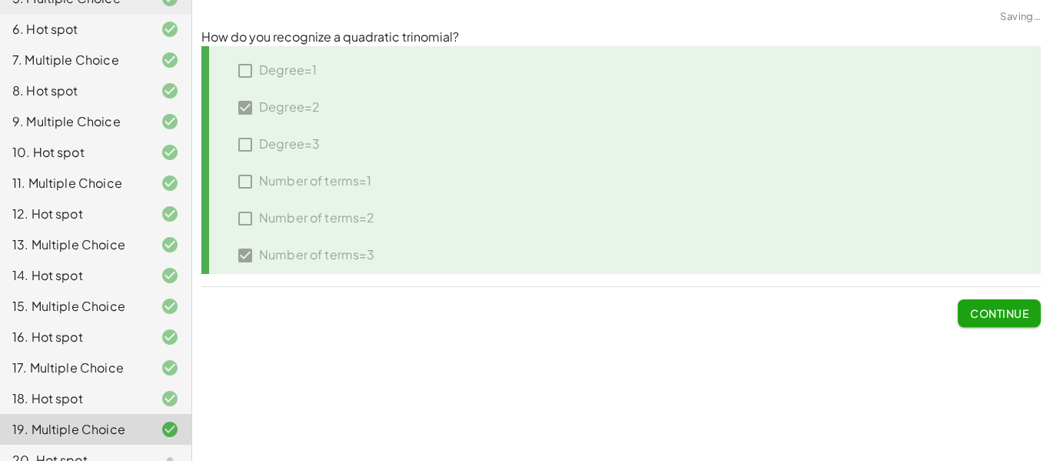
click at [996, 315] on span "Continue" at bounding box center [999, 313] width 58 height 14
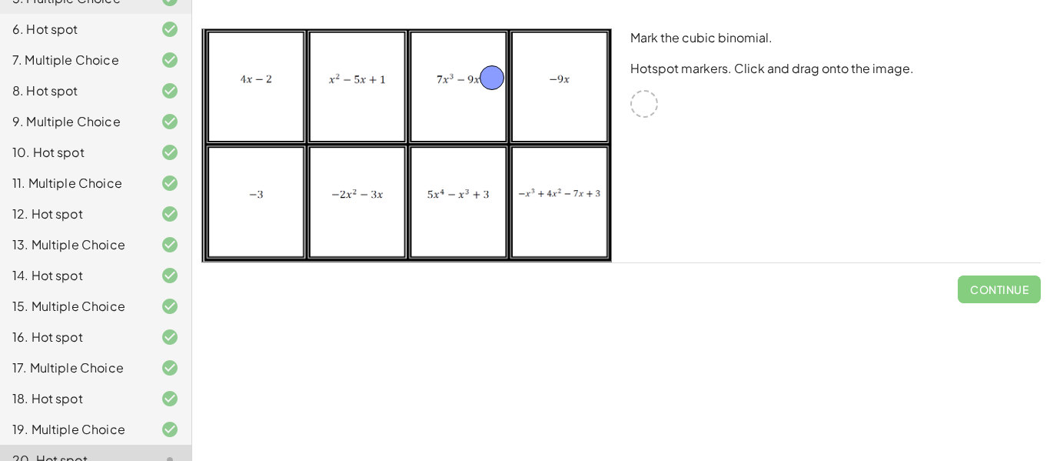
drag, startPoint x: 640, startPoint y: 107, endPoint x: 481, endPoint y: 69, distance: 162.8
click at [1013, 283] on span "Check" at bounding box center [1009, 289] width 40 height 14
click at [1016, 286] on span "Continue" at bounding box center [999, 289] width 58 height 14
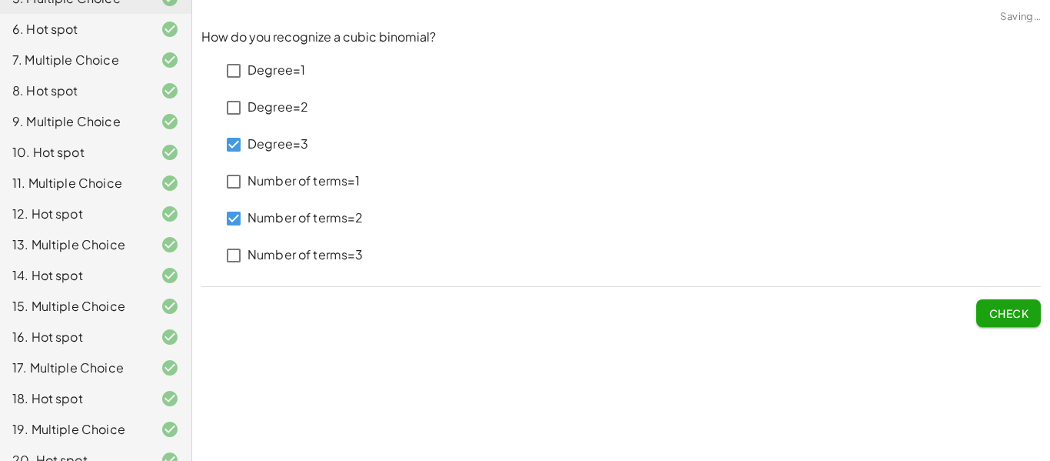
click at [993, 311] on span "Check" at bounding box center [1009, 313] width 40 height 14
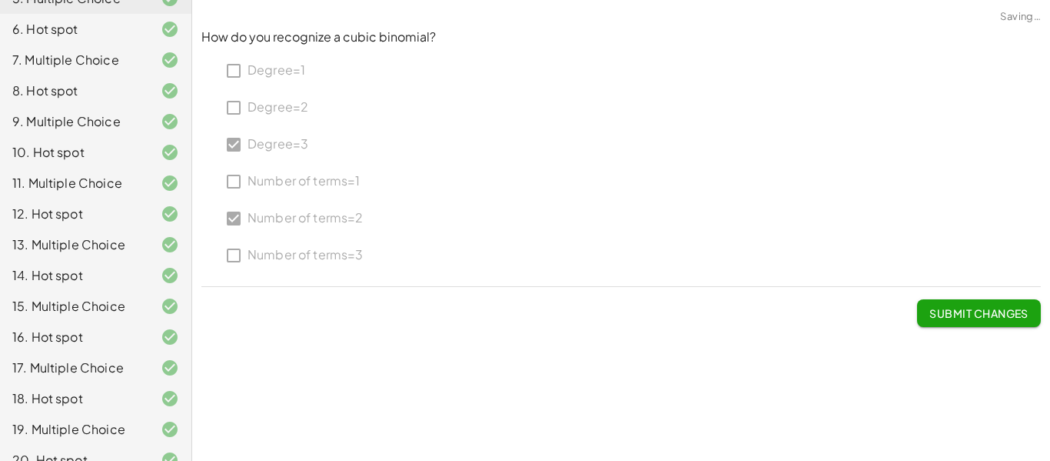
click at [993, 311] on span "Submit Changes" at bounding box center [979, 313] width 99 height 14
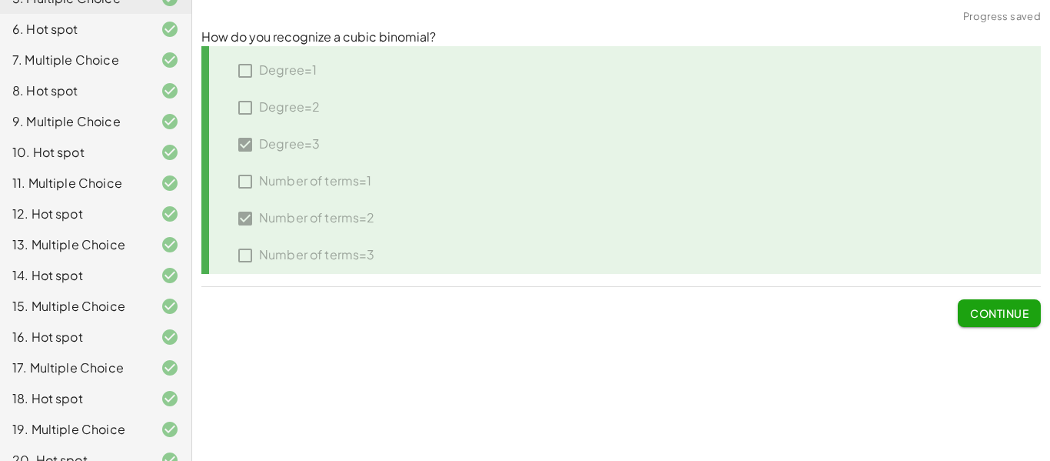
click at [993, 311] on span "Continue" at bounding box center [999, 313] width 58 height 14
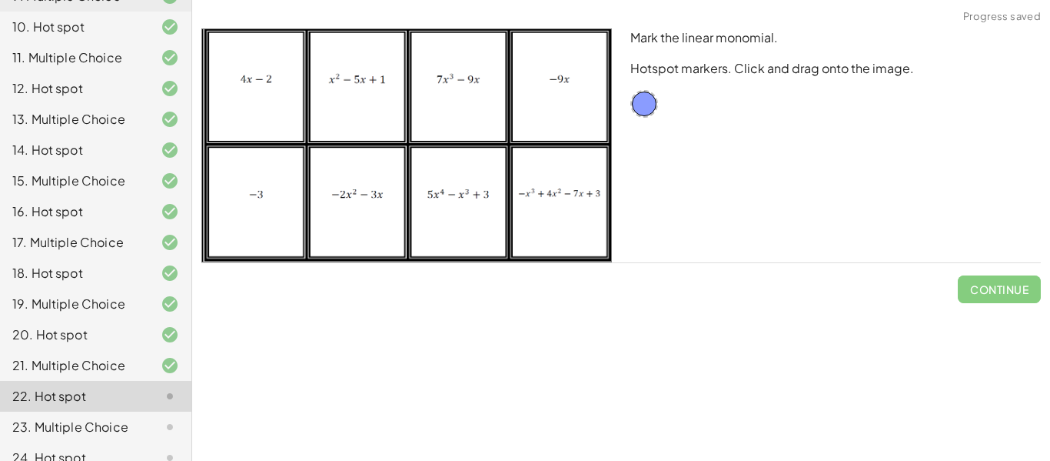
scroll to position [432, 0]
drag, startPoint x: 644, startPoint y: 97, endPoint x: 567, endPoint y: 97, distance: 76.1
click at [1012, 288] on span "Check" at bounding box center [1009, 289] width 40 height 14
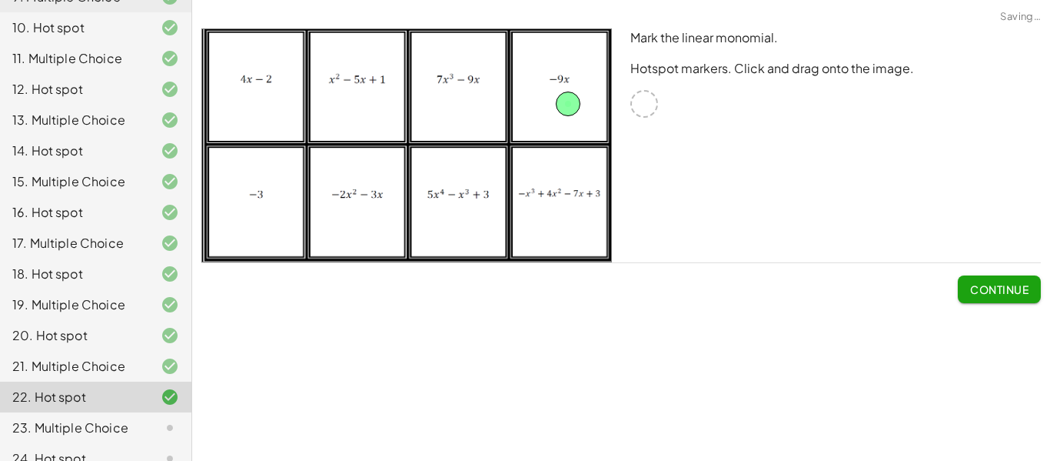
click at [1012, 288] on span "Continue" at bounding box center [999, 289] width 58 height 14
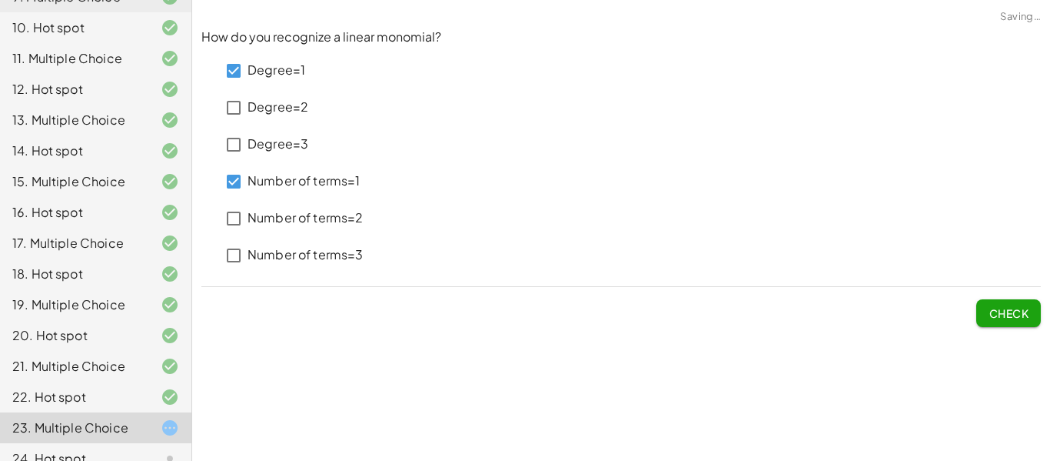
click at [1009, 307] on span "Check" at bounding box center [1009, 313] width 40 height 14
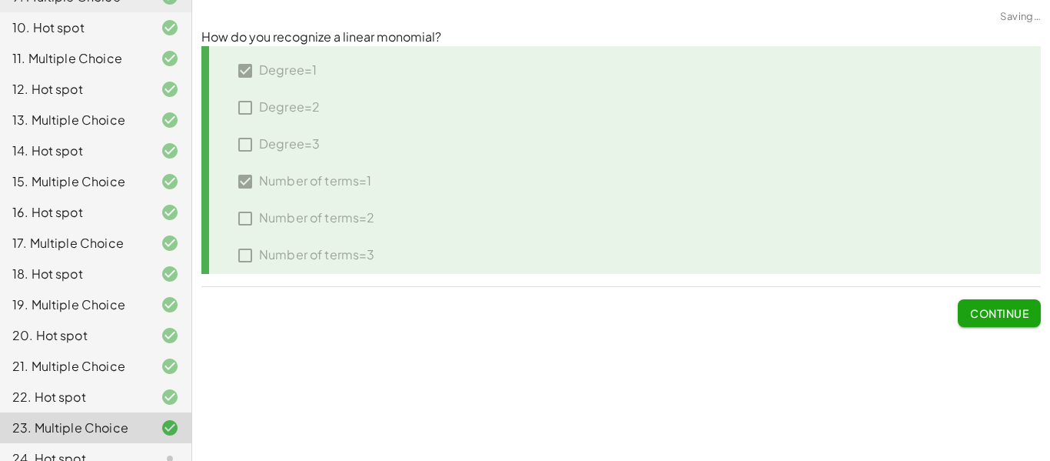
click at [1009, 307] on span "Continue" at bounding box center [999, 313] width 58 height 14
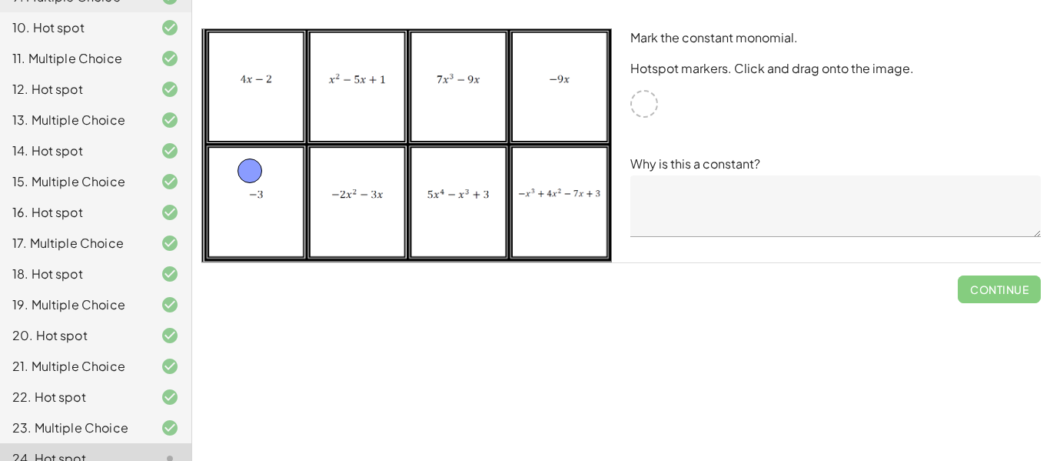
drag, startPoint x: 654, startPoint y: 108, endPoint x: 259, endPoint y: 176, distance: 401.0
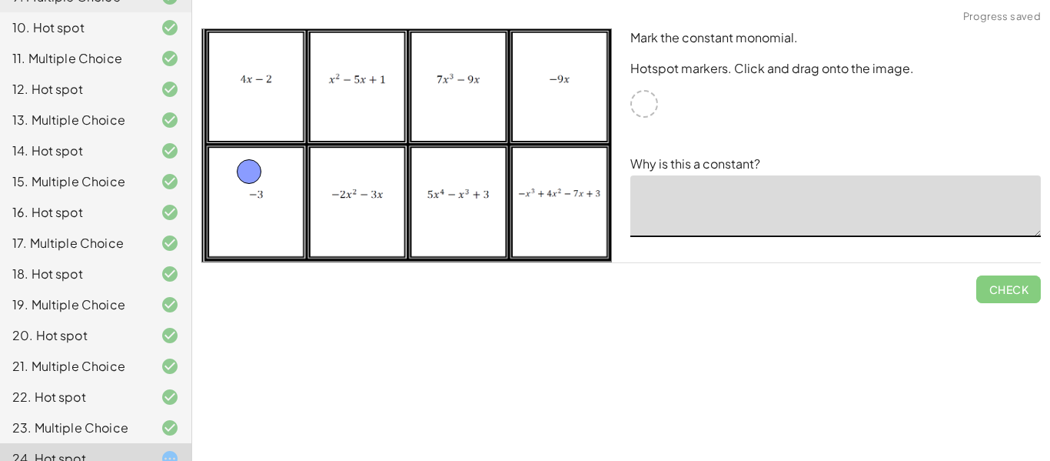
click at [784, 220] on textarea at bounding box center [836, 206] width 411 height 62
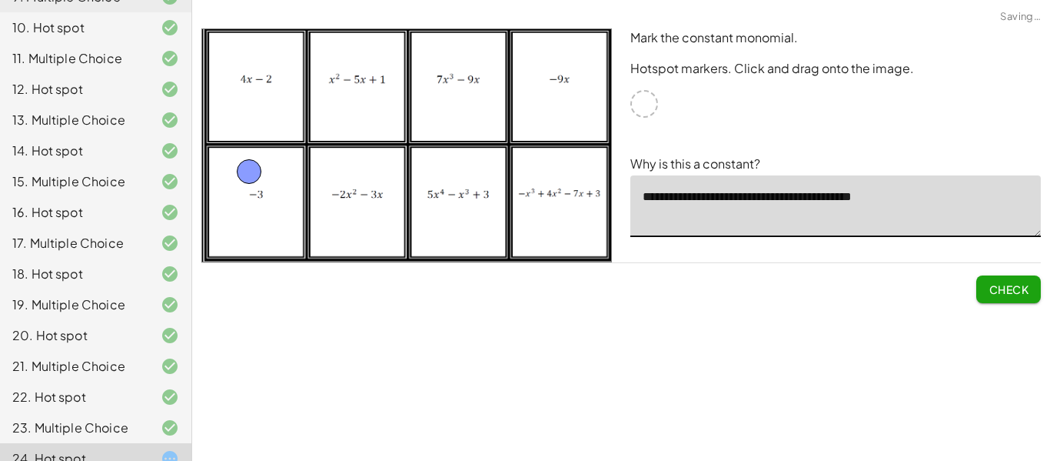
type textarea "**********"
click at [996, 293] on span "Check" at bounding box center [1009, 289] width 40 height 14
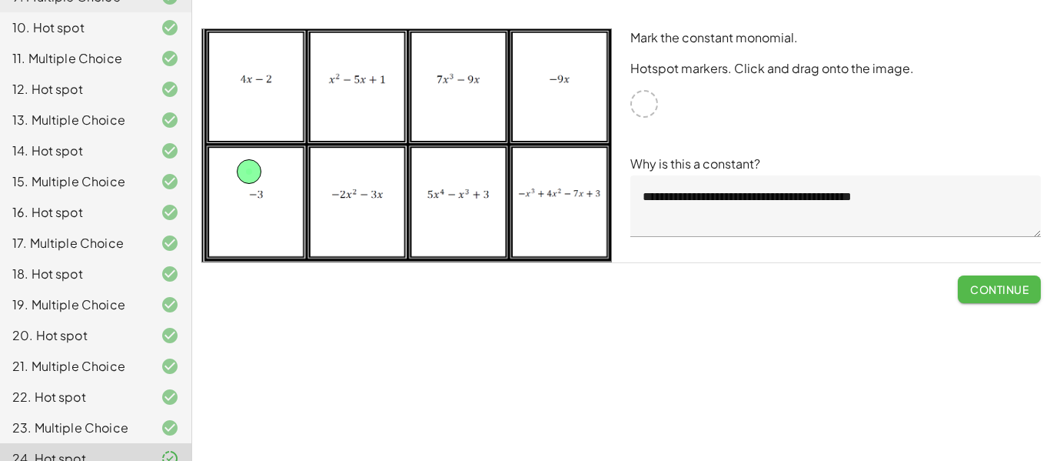
click at [997, 293] on span "Continue" at bounding box center [999, 289] width 58 height 14
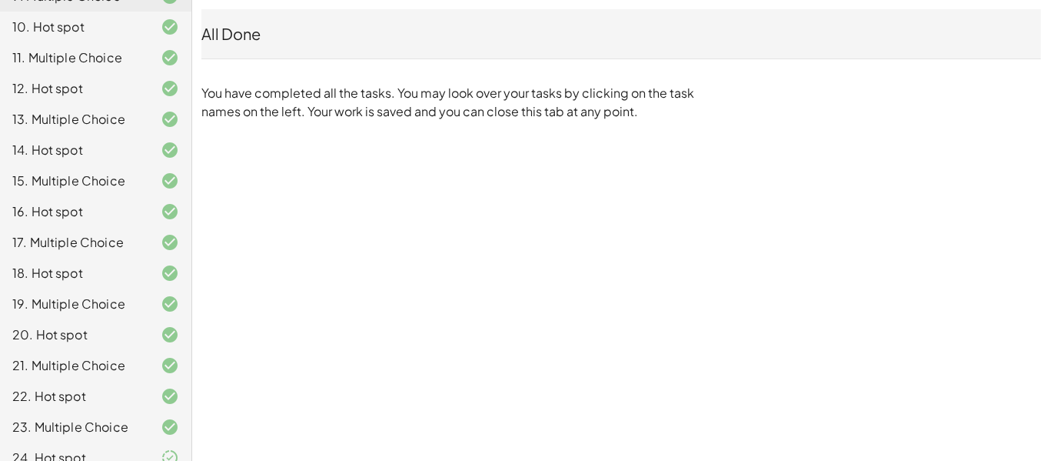
scroll to position [0, 0]
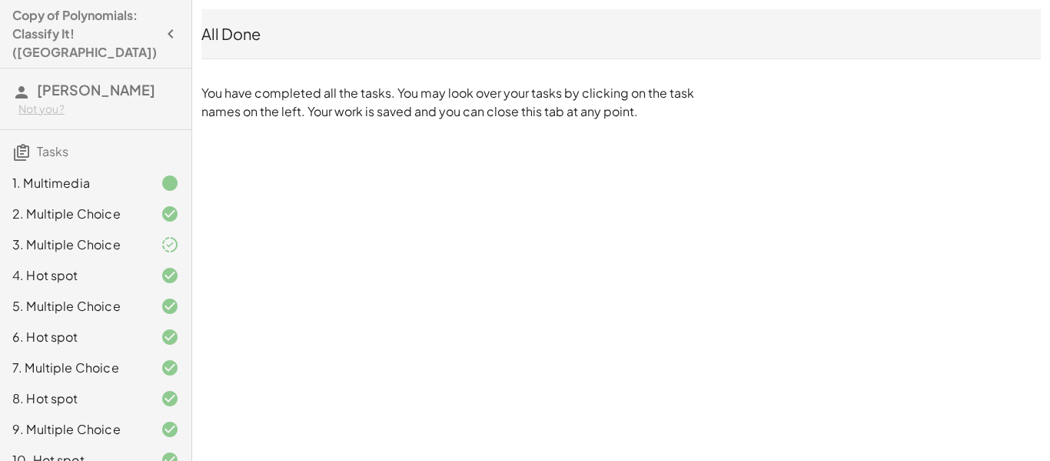
click at [122, 235] on div "3. Multiple Choice" at bounding box center [74, 244] width 124 height 18
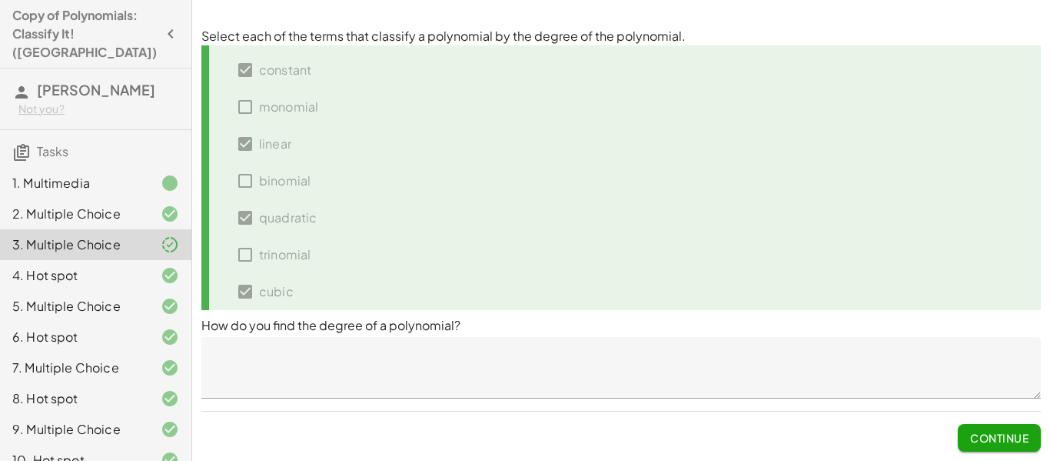
click at [165, 25] on icon "button" at bounding box center [170, 34] width 18 height 18
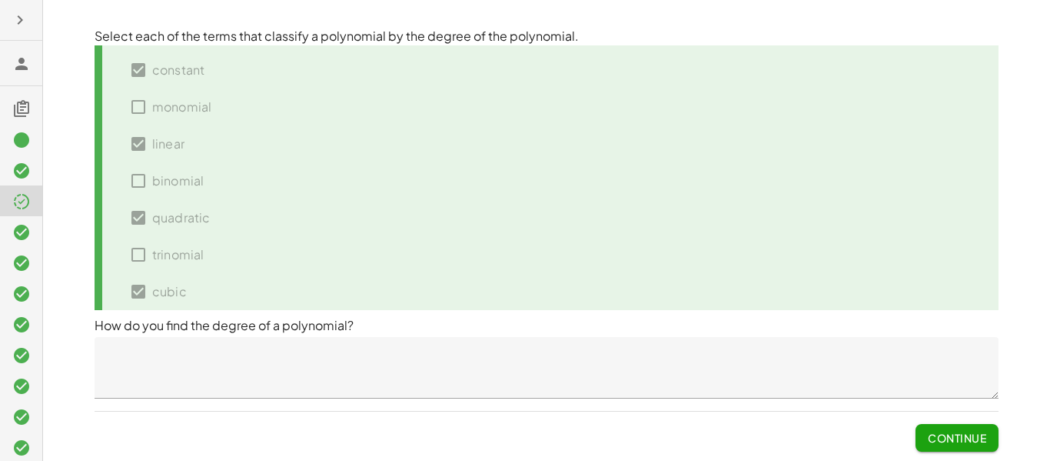
click at [25, 17] on icon "button" at bounding box center [20, 20] width 18 height 18
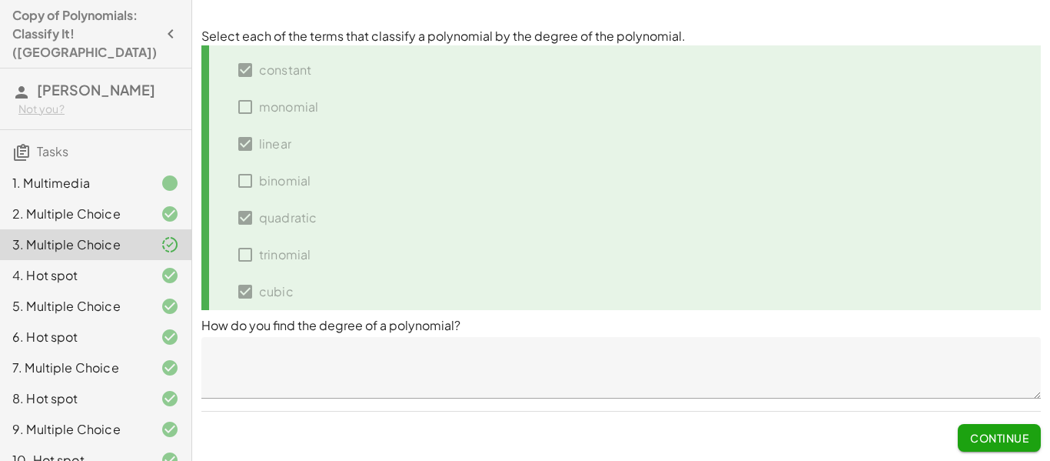
click at [756, 361] on textarea at bounding box center [621, 368] width 840 height 62
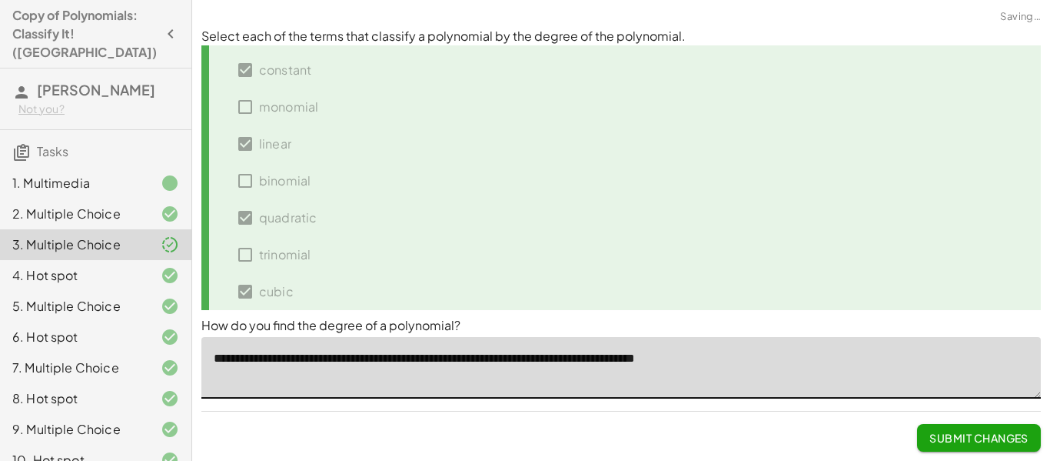
type textarea "**********"
click at [991, 448] on button "Continue" at bounding box center [999, 438] width 83 height 28
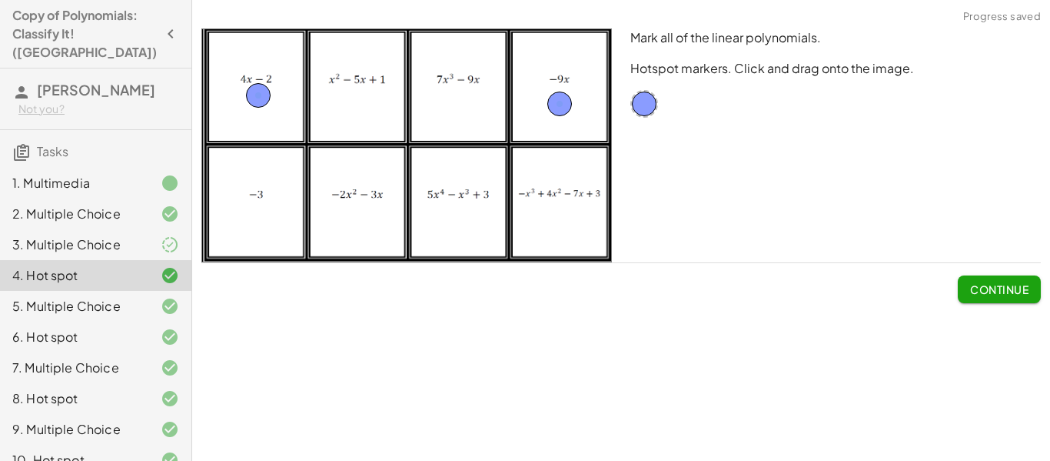
click at [161, 30] on icon "button" at bounding box center [170, 34] width 18 height 18
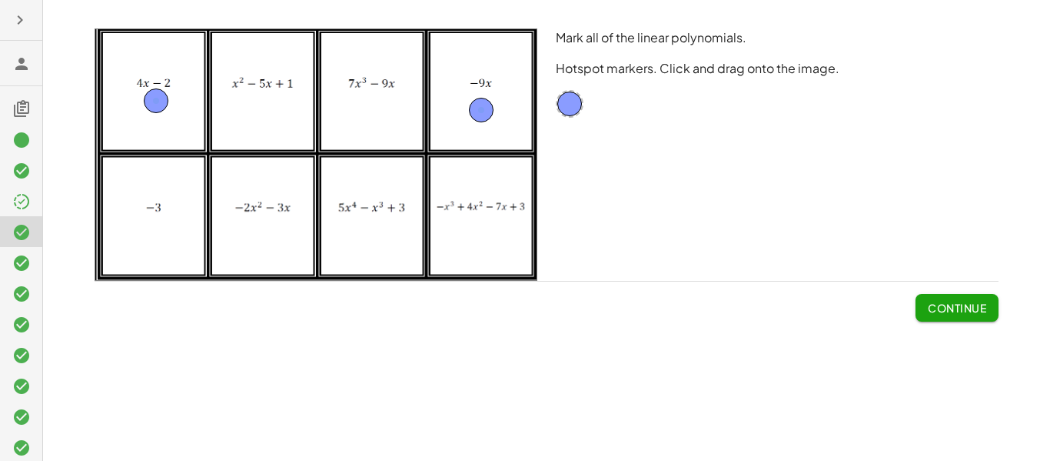
click at [19, 67] on icon at bounding box center [21, 64] width 18 height 18
click at [23, 32] on button "button" at bounding box center [20, 20] width 28 height 28
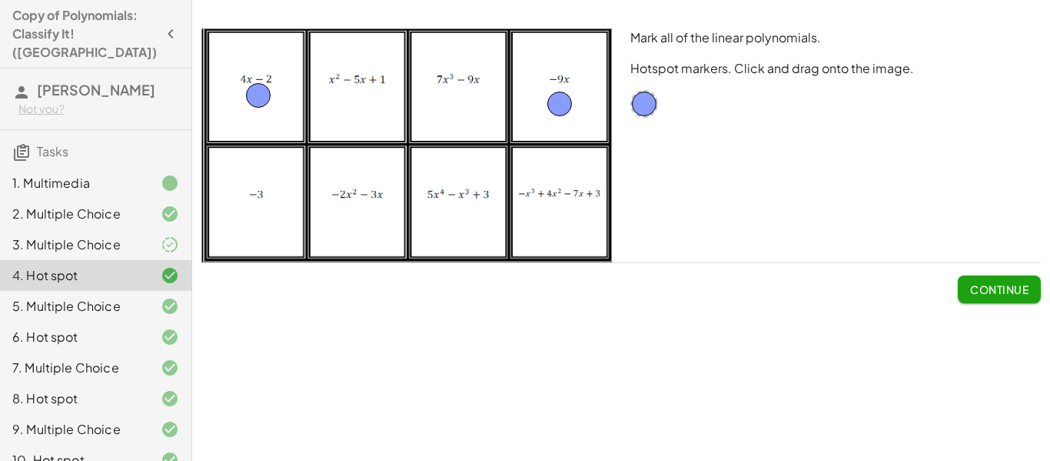
scroll to position [433, 0]
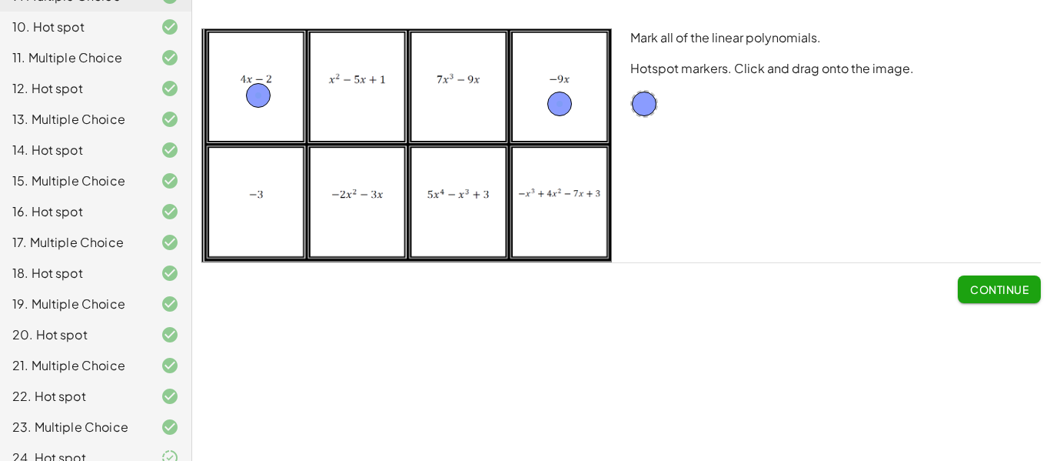
click at [111, 448] on div "24. Hot spot" at bounding box center [74, 457] width 124 height 18
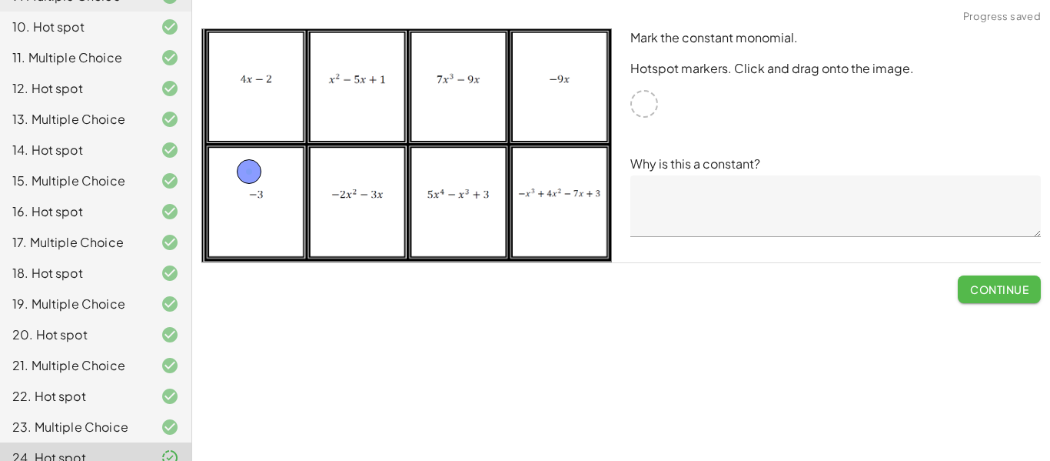
click at [1017, 293] on span "Continue" at bounding box center [999, 289] width 58 height 14
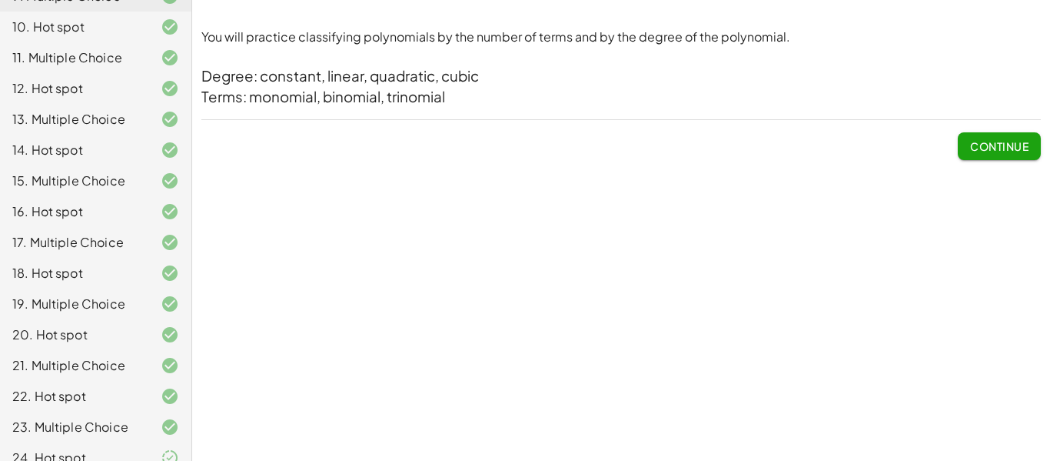
scroll to position [0, 0]
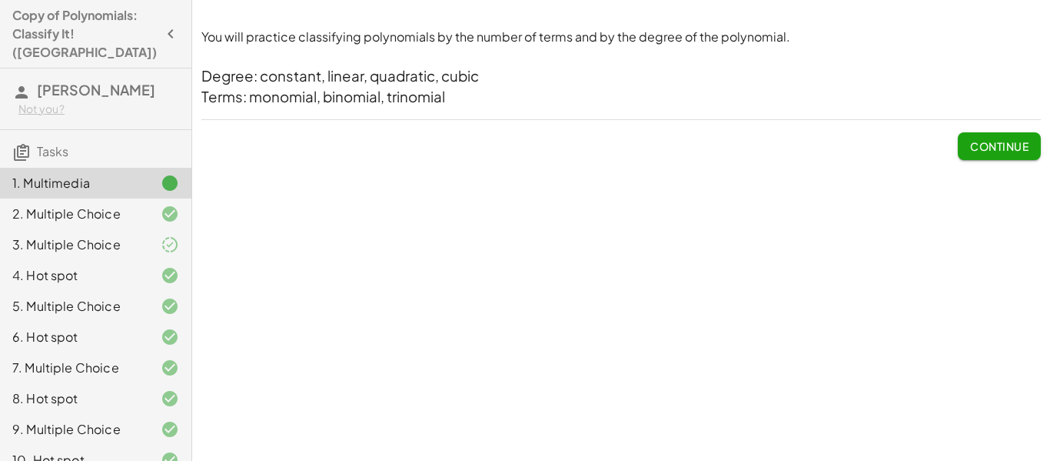
click at [55, 23] on h4 "Copy of Polynomials: Classify It! ([GEOGRAPHIC_DATA])" at bounding box center [84, 33] width 145 height 55
click at [964, 139] on button "Continue" at bounding box center [999, 146] width 83 height 28
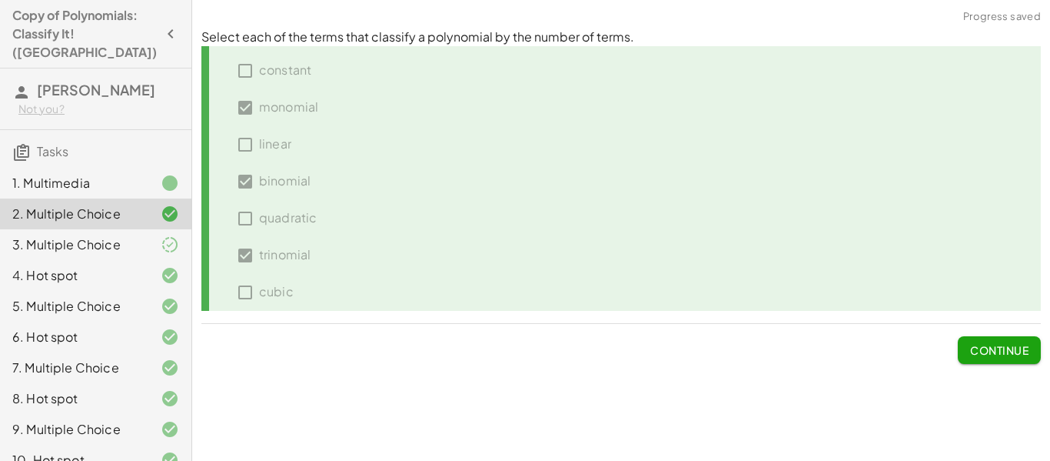
click at [173, 25] on icon "button" at bounding box center [170, 34] width 18 height 18
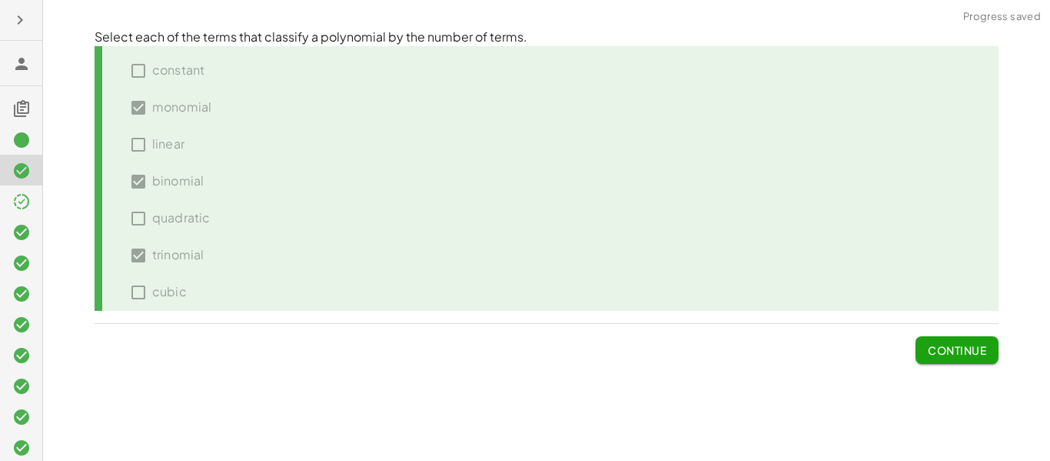
click at [28, 20] on icon "button" at bounding box center [20, 20] width 18 height 18
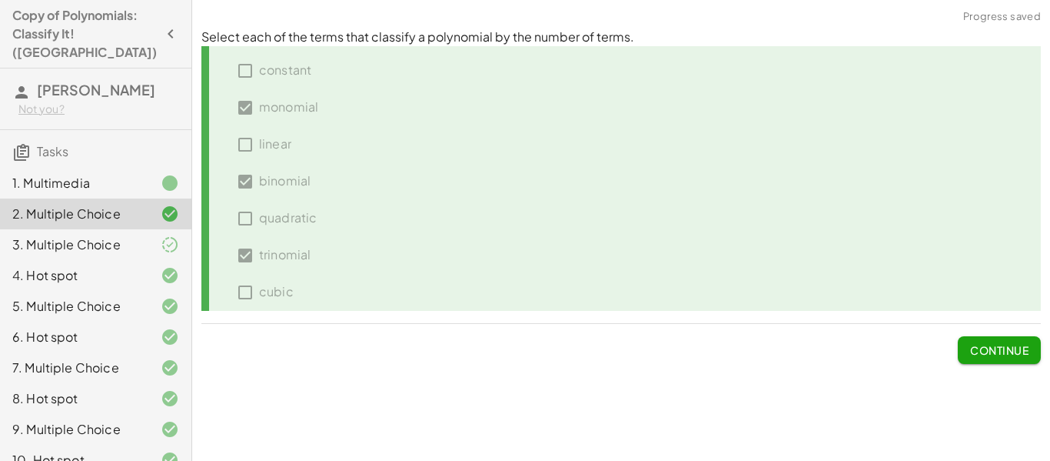
click at [25, 22] on h4 "Copy of Polynomials: Classify It! ([GEOGRAPHIC_DATA])" at bounding box center [84, 33] width 145 height 55
click at [123, 25] on h4 "Copy of Polynomials: Classify It! ([GEOGRAPHIC_DATA])" at bounding box center [84, 33] width 145 height 55
